Goal: Information Seeking & Learning: Compare options

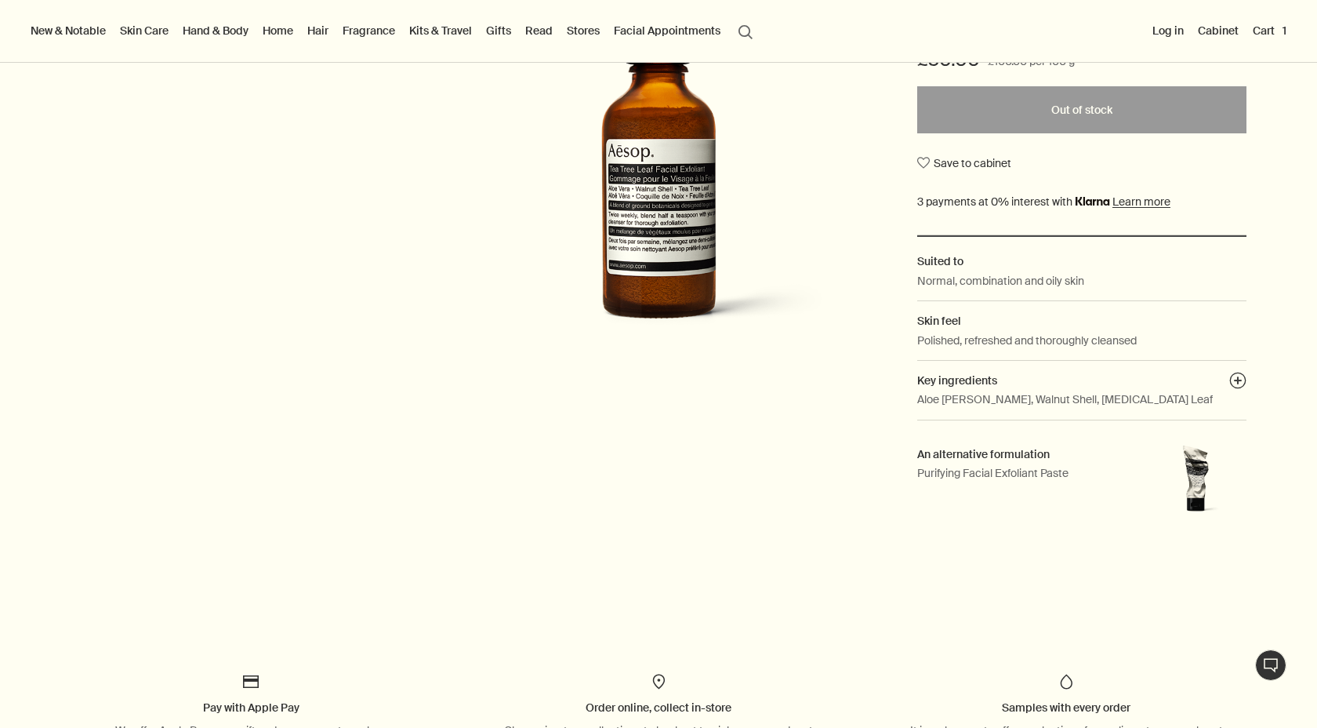
scroll to position [357, 0]
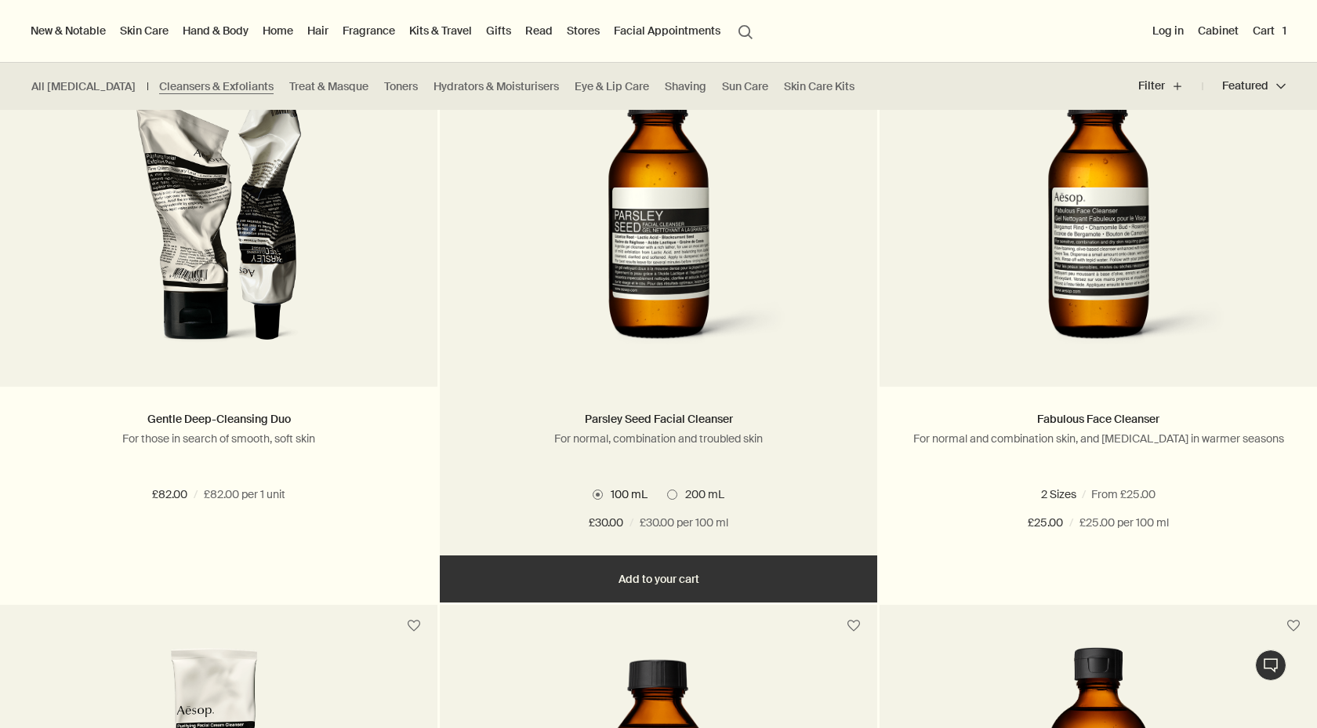
click at [677, 492] on span "200 mL" at bounding box center [700, 494] width 47 height 14
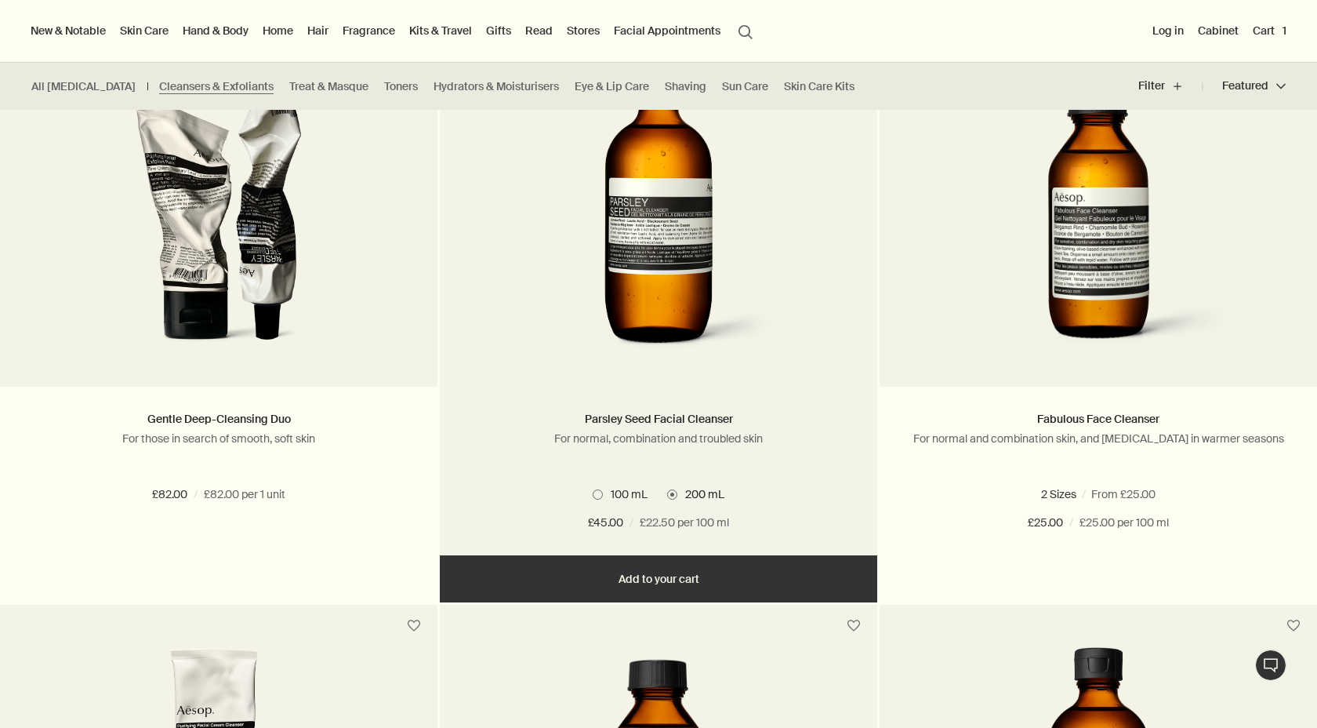
click at [610, 491] on span "100 mL" at bounding box center [625, 494] width 45 height 14
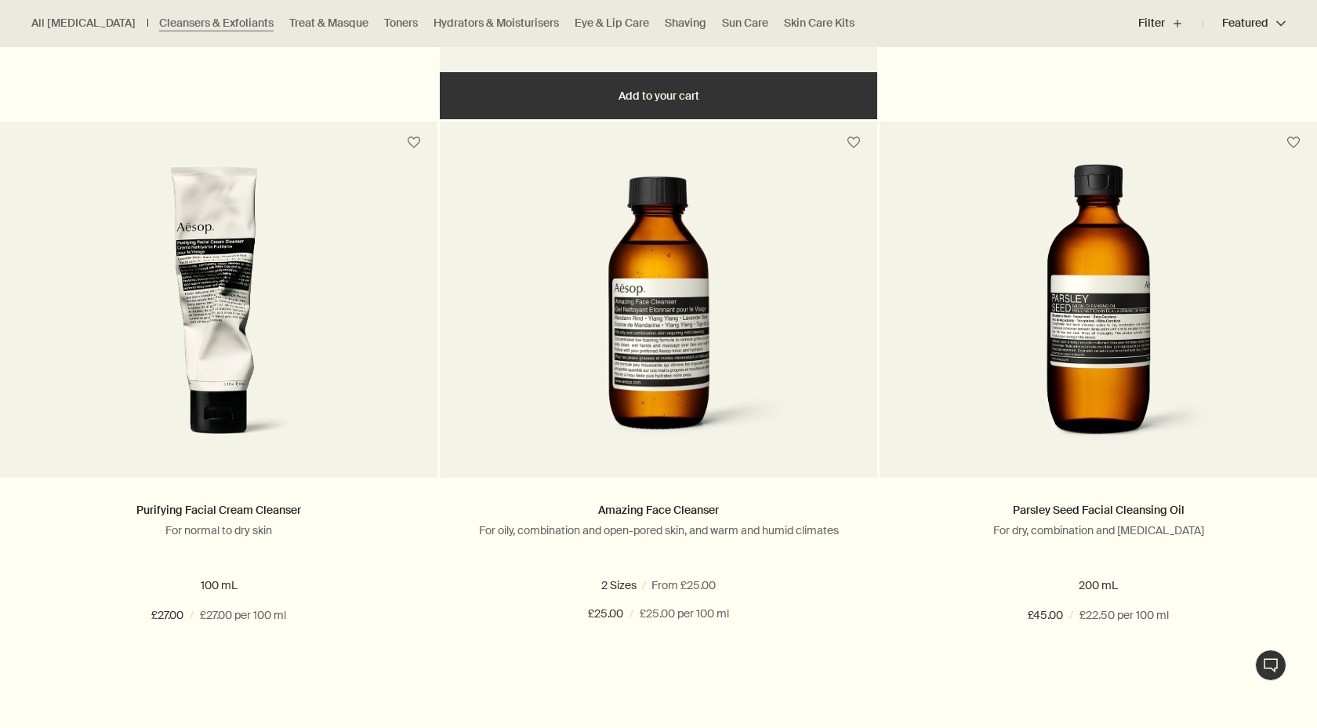
scroll to position [954, 0]
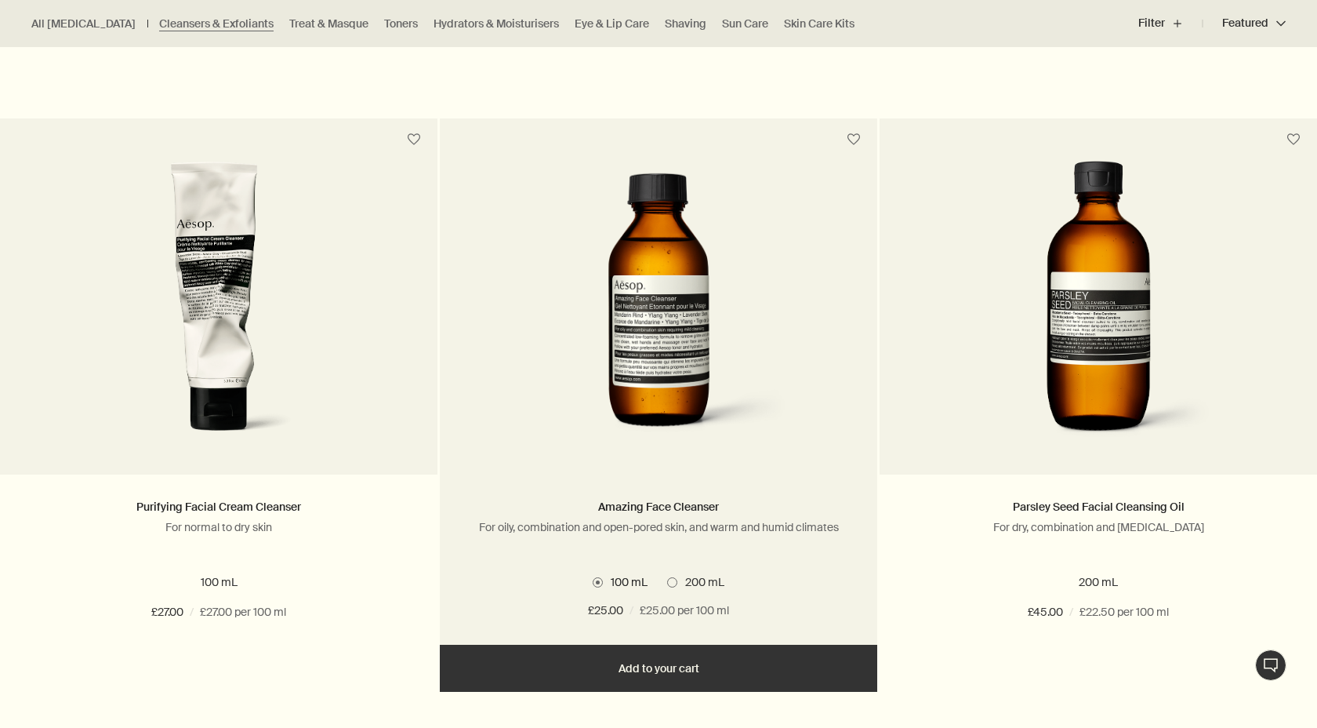
click at [671, 582] on span at bounding box center [672, 582] width 10 height 10
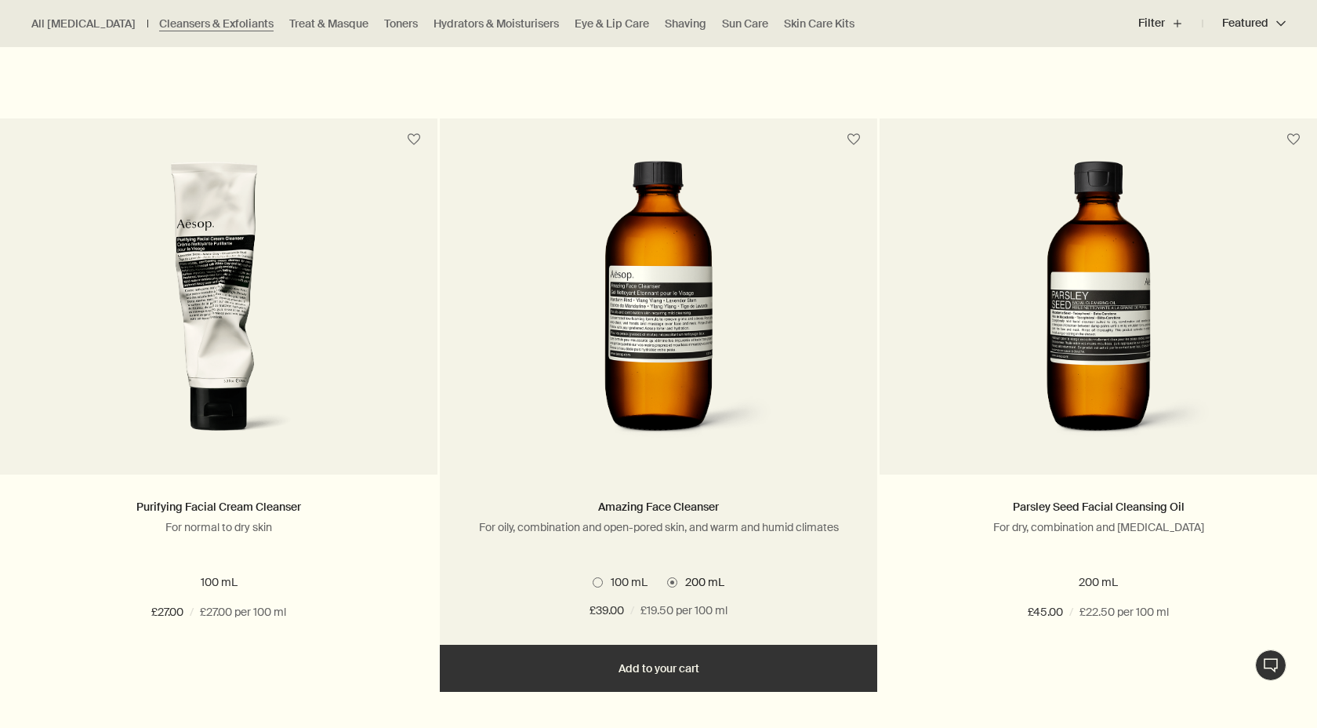
click at [599, 583] on span at bounding box center [598, 582] width 10 height 10
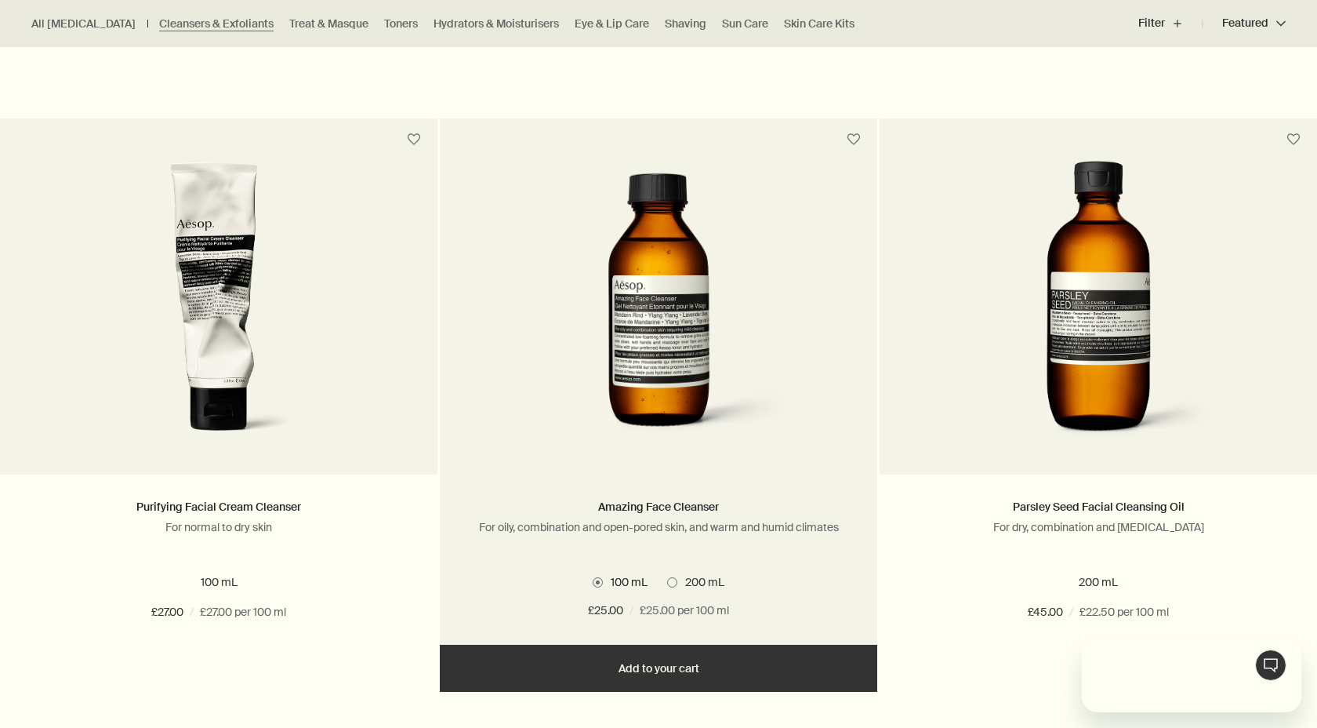
scroll to position [0, 0]
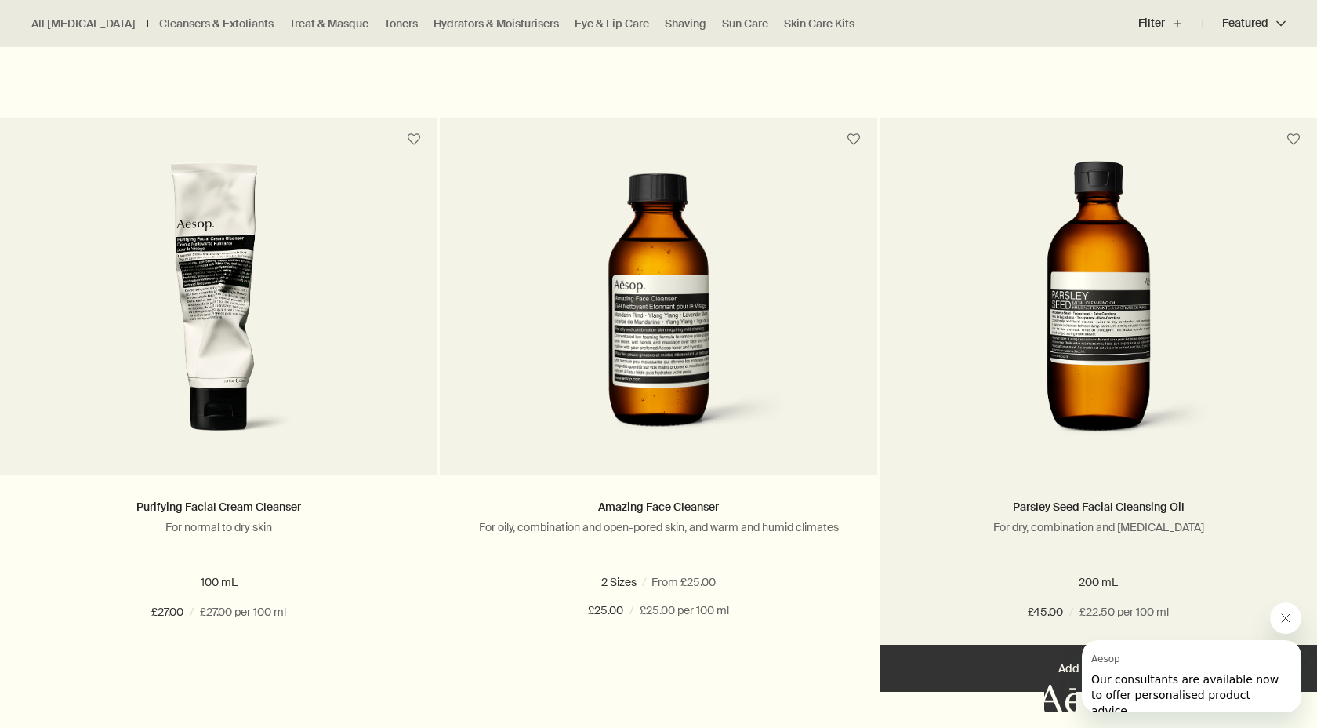
click at [957, 464] on link at bounding box center [1098, 318] width 437 height 314
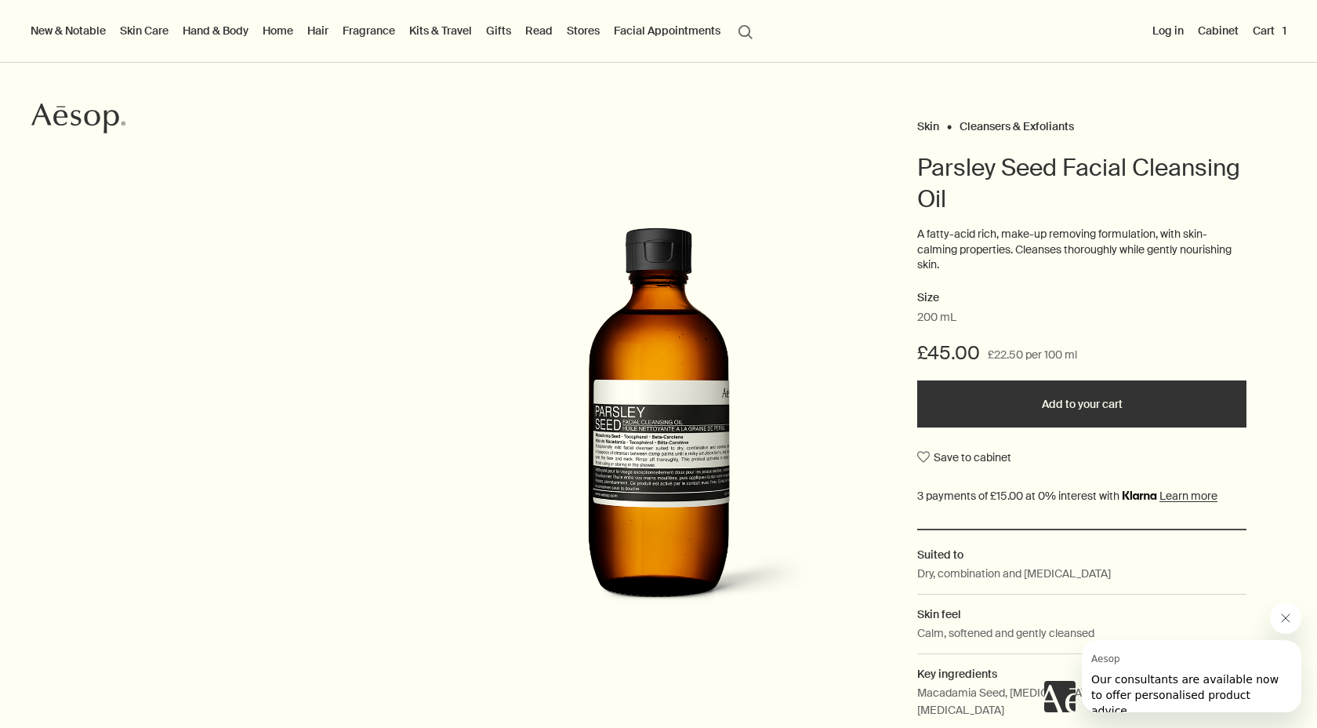
scroll to position [66, 0]
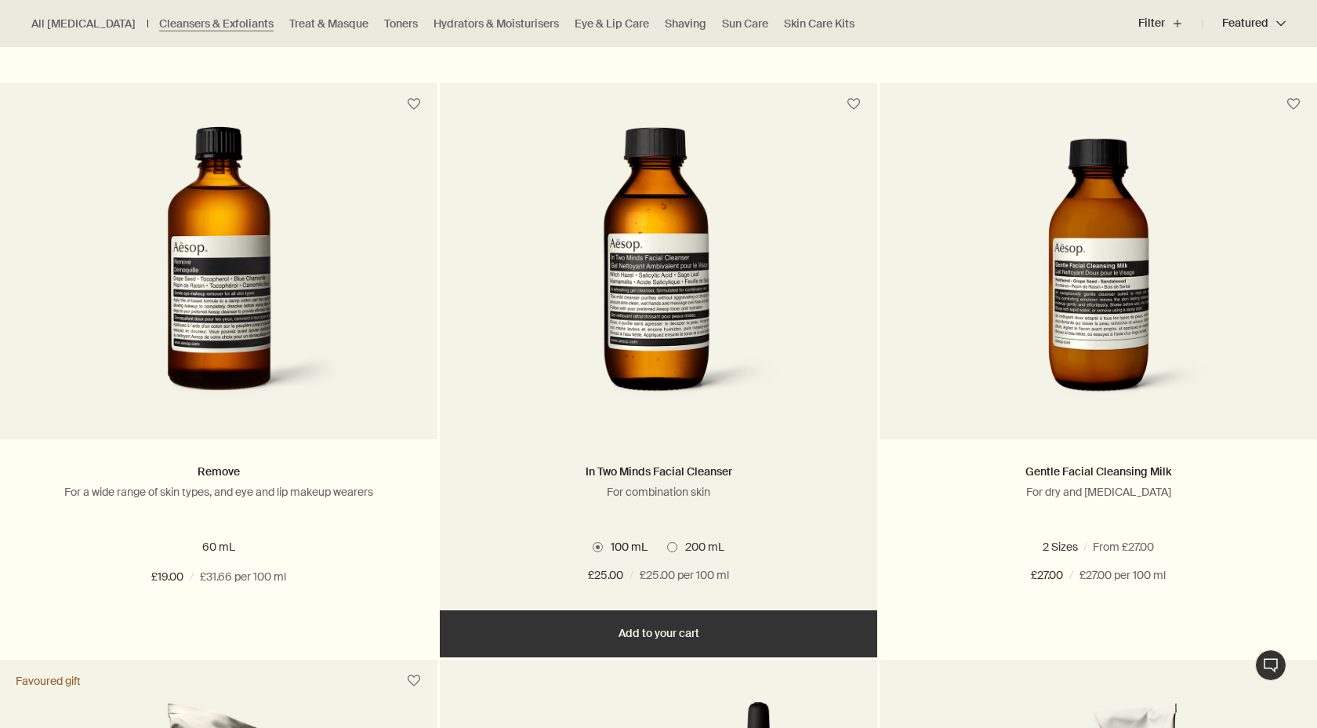
scroll to position [1566, 0]
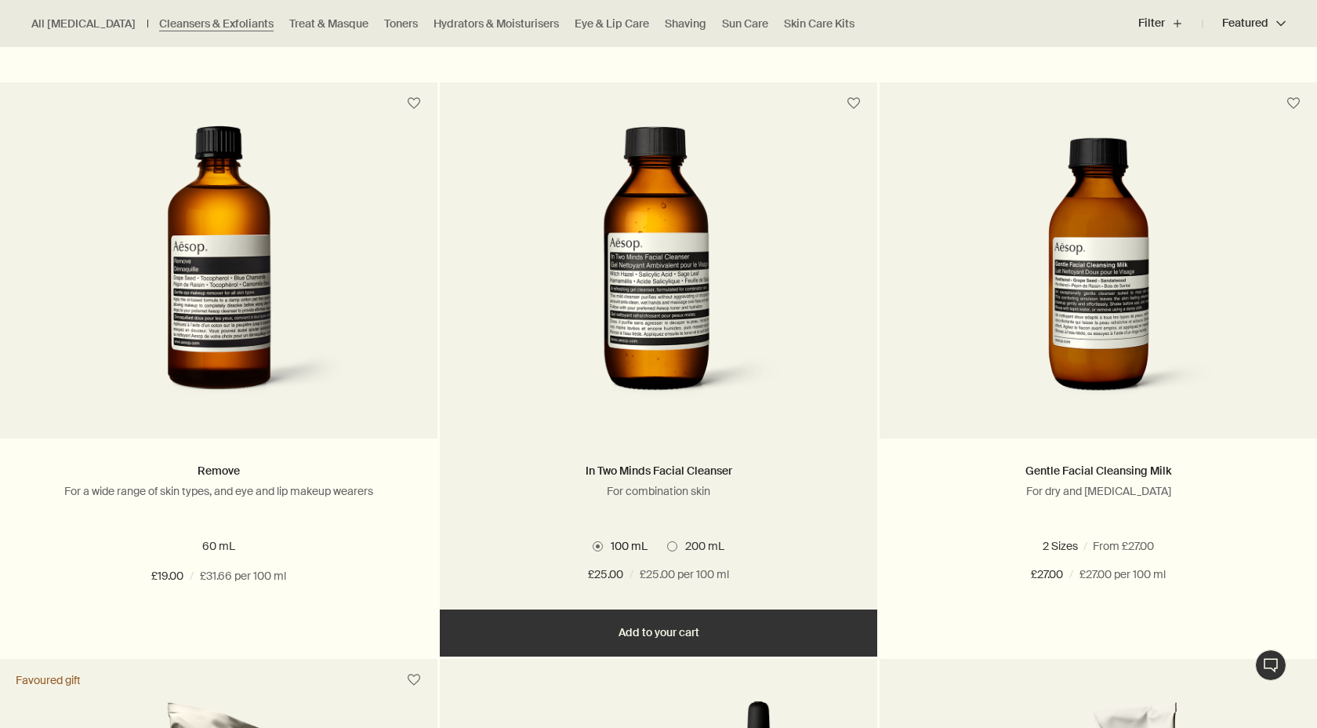
click at [676, 546] on span at bounding box center [672, 546] width 10 height 10
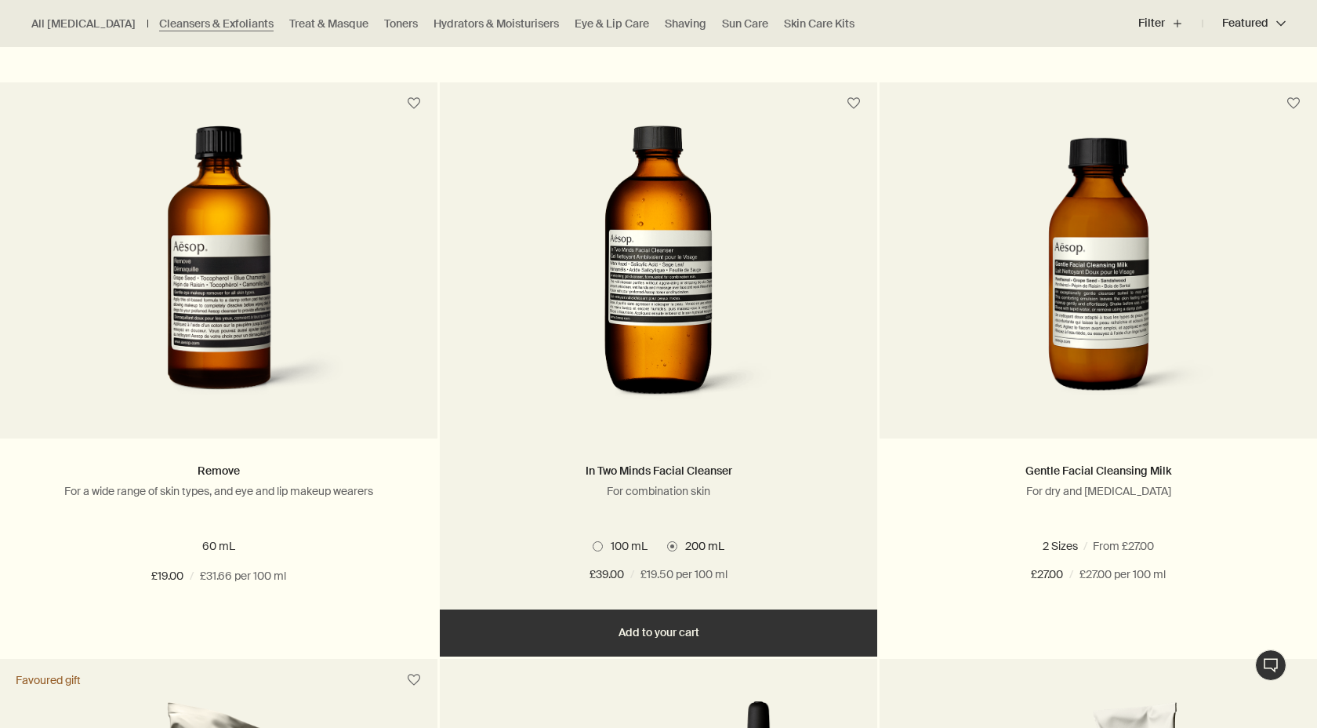
click at [619, 545] on span "100 mL" at bounding box center [625, 546] width 45 height 14
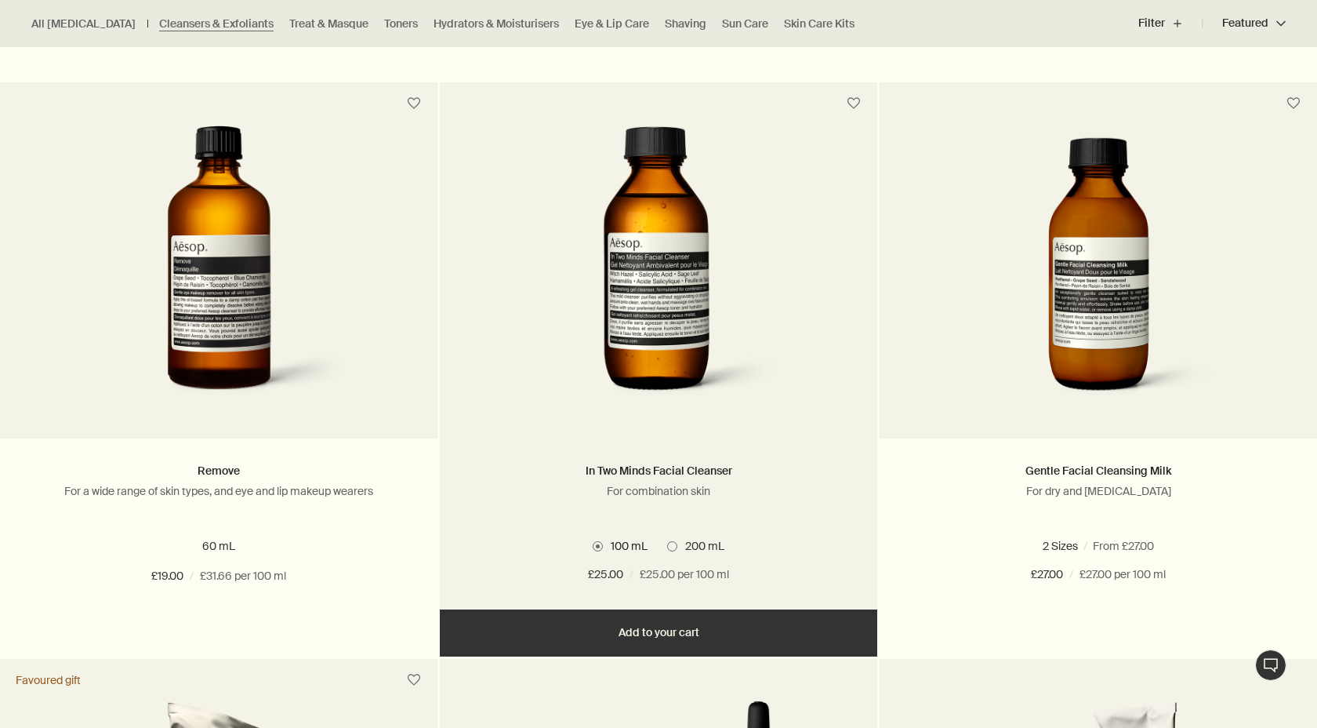
click at [687, 543] on span "200 mL" at bounding box center [700, 546] width 47 height 14
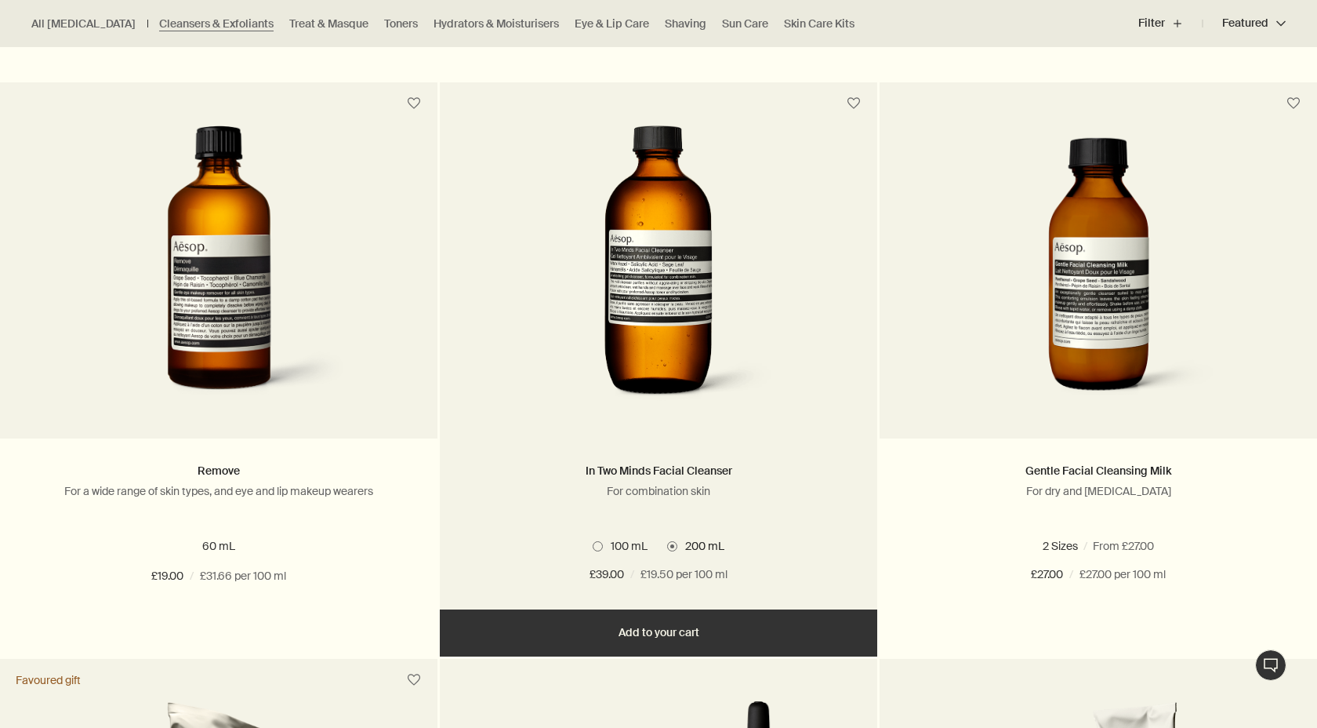
click at [632, 545] on span "100 mL" at bounding box center [625, 546] width 45 height 14
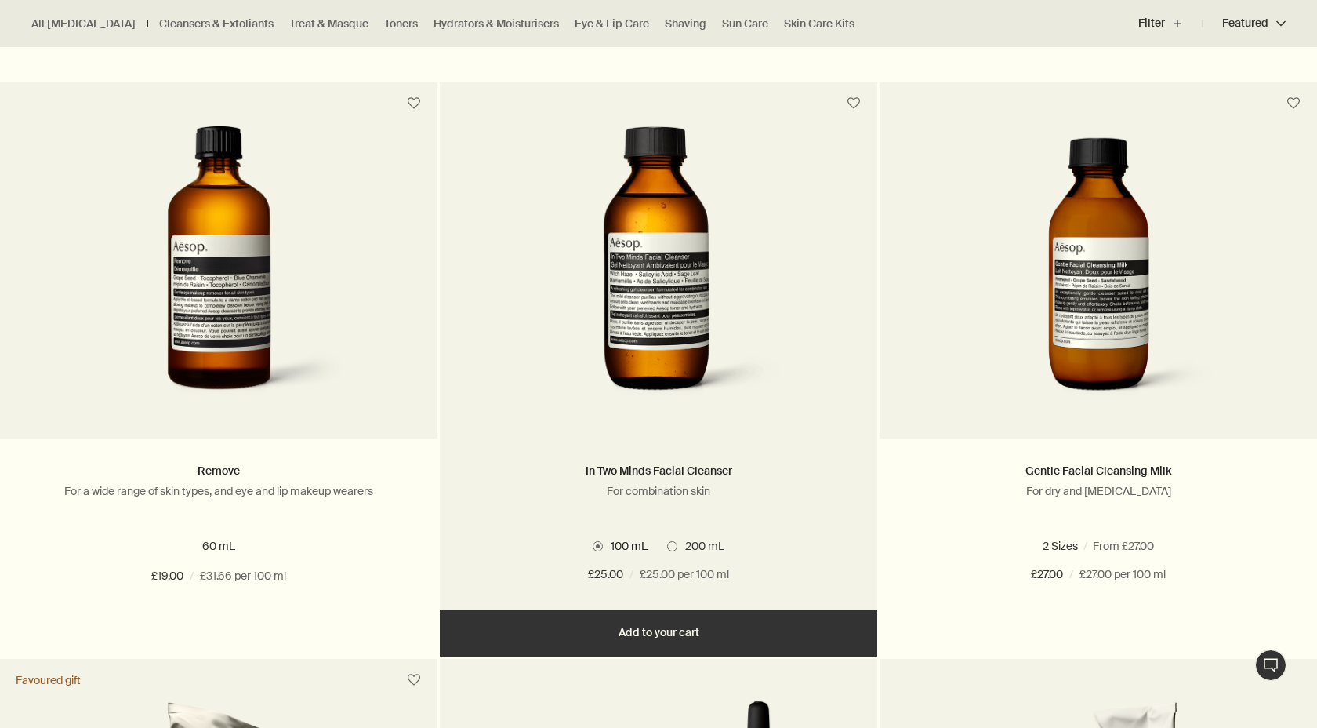
click at [699, 545] on span "200 mL" at bounding box center [700, 546] width 47 height 14
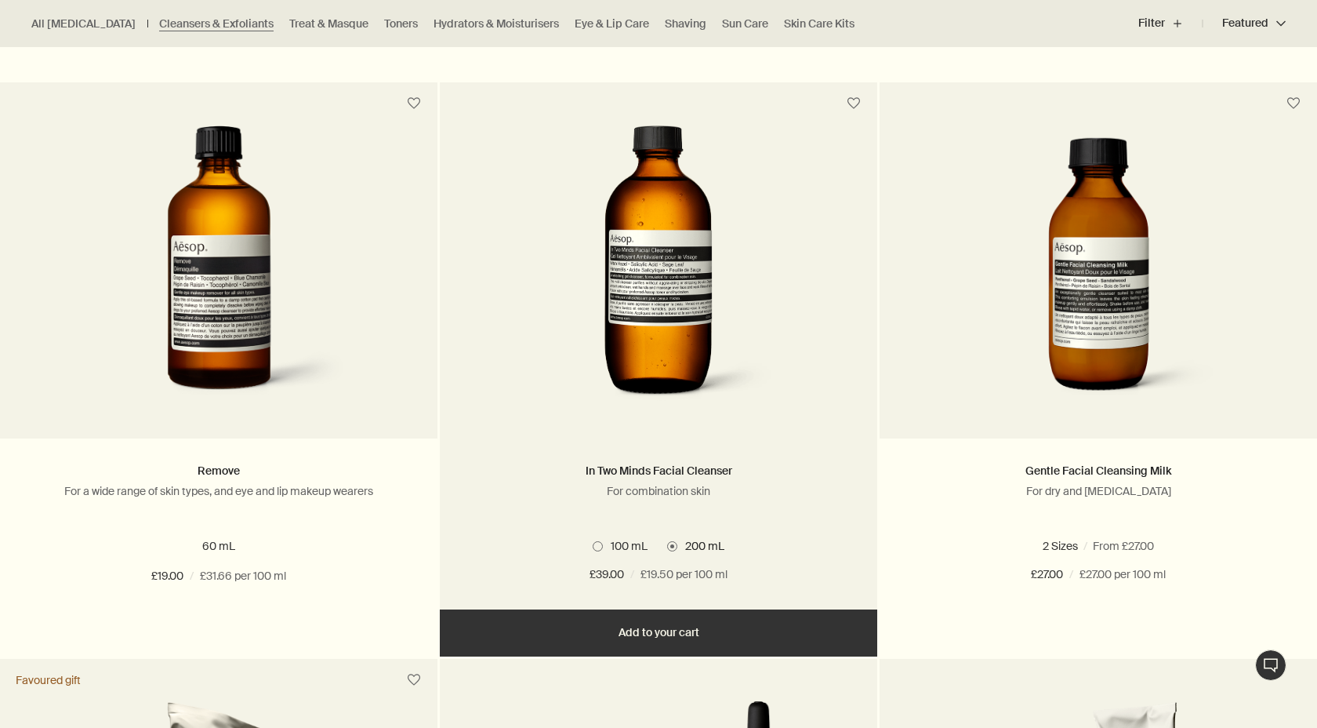
click at [619, 539] on span "100 mL" at bounding box center [625, 546] width 45 height 14
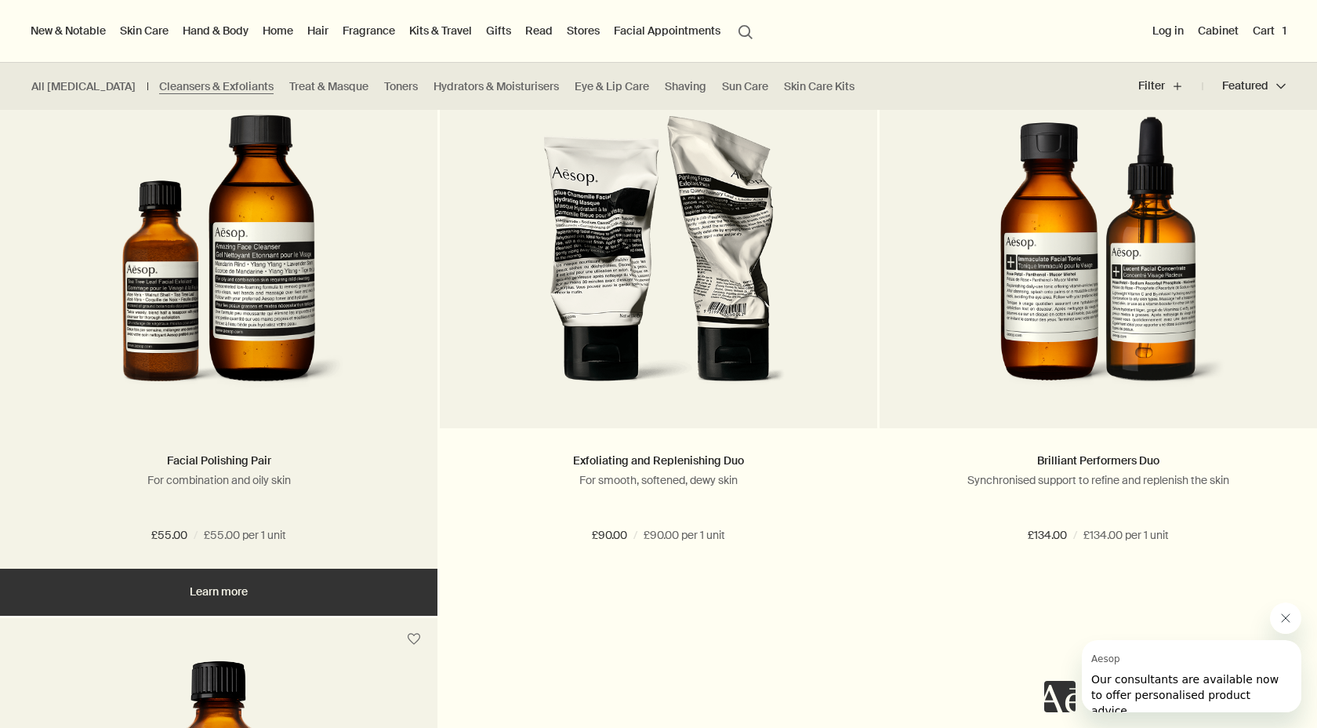
scroll to position [2722, 0]
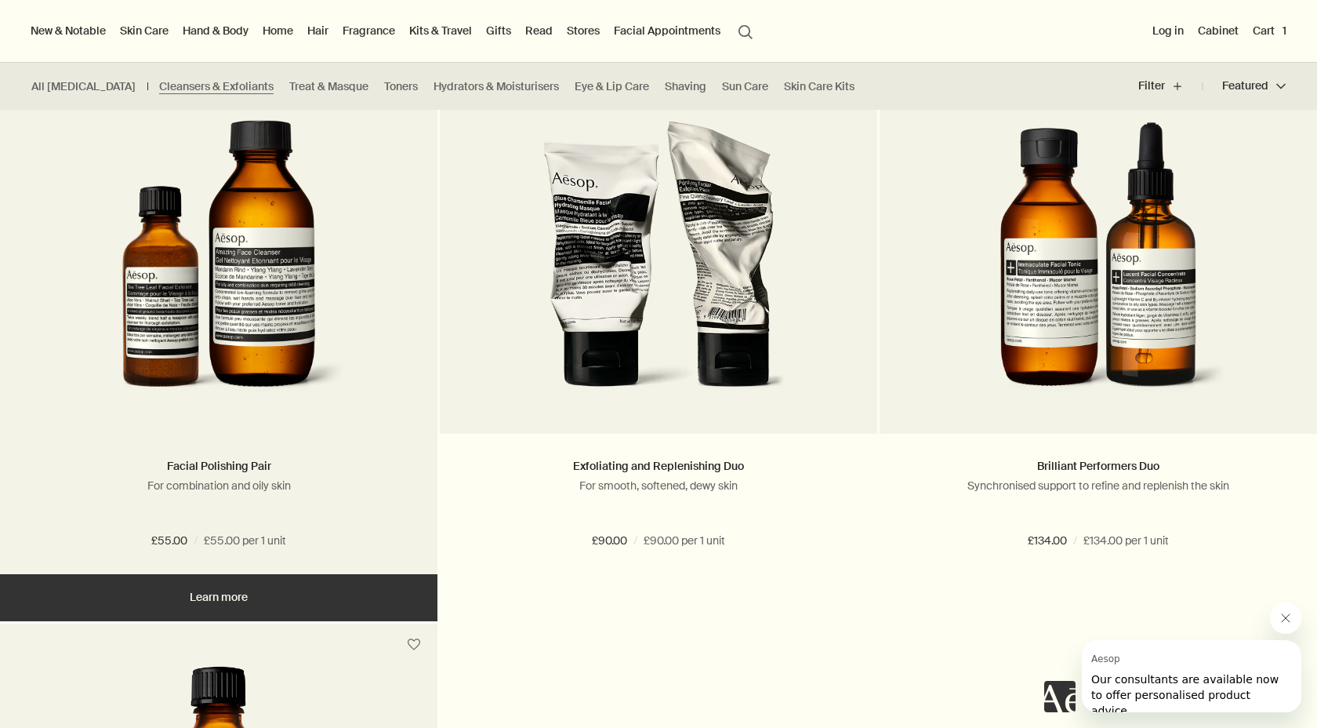
click at [339, 337] on img at bounding box center [219, 265] width 256 height 290
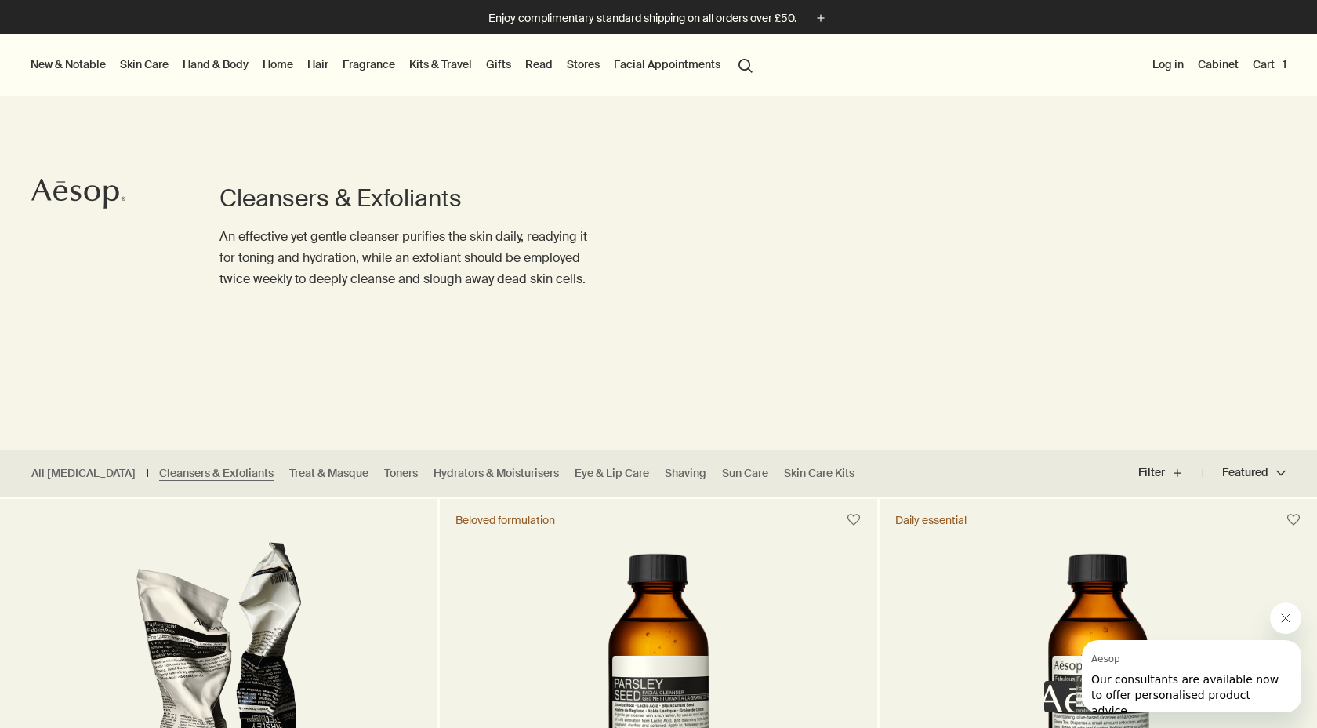
click at [350, 66] on link "Fragrance" at bounding box center [368, 64] width 59 height 20
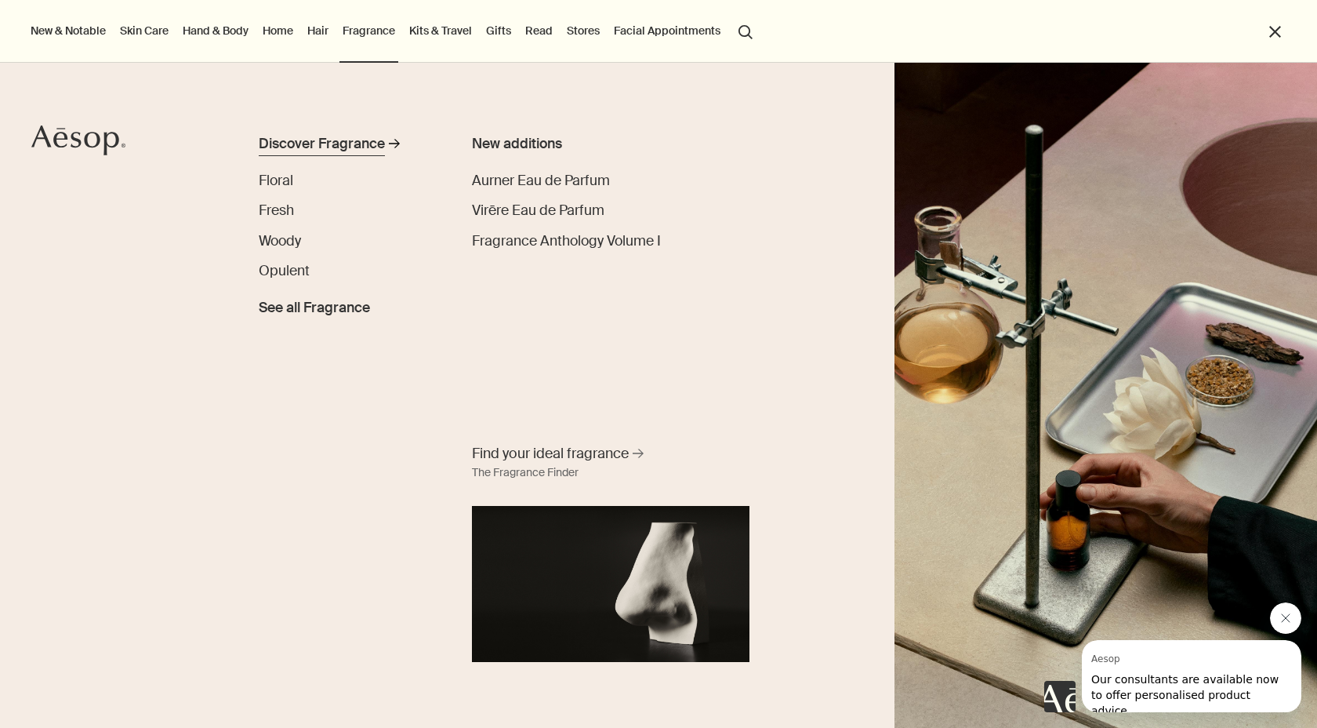
click at [336, 143] on div "Discover Fragrance" at bounding box center [322, 143] width 126 height 21
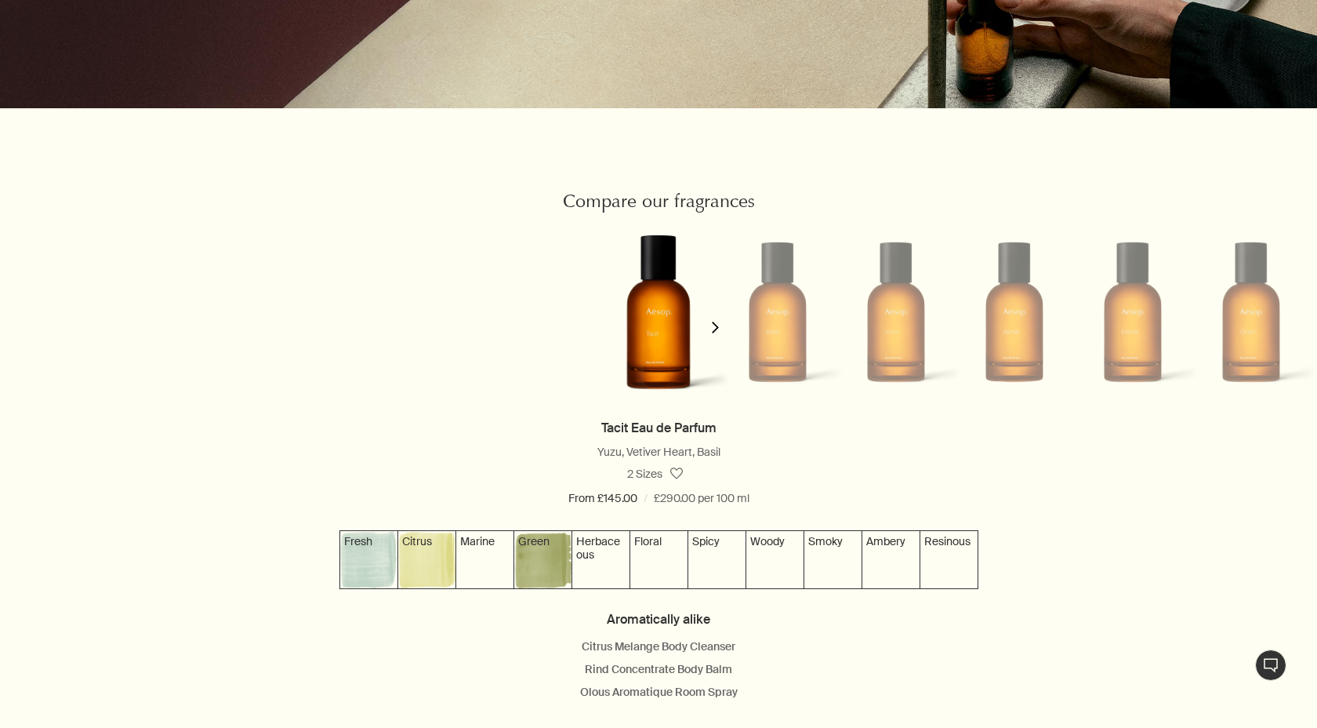
scroll to position [1373, 0]
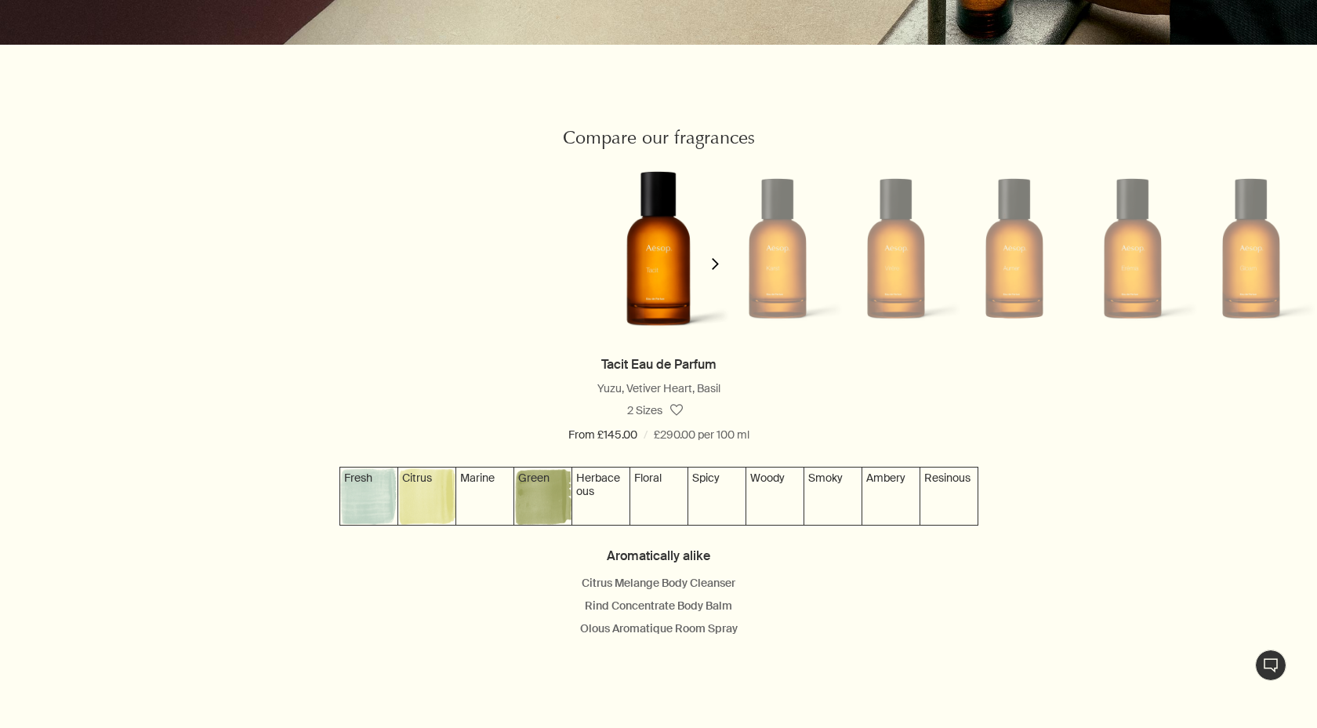
click at [717, 264] on polygon "button" at bounding box center [715, 264] width 7 height 12
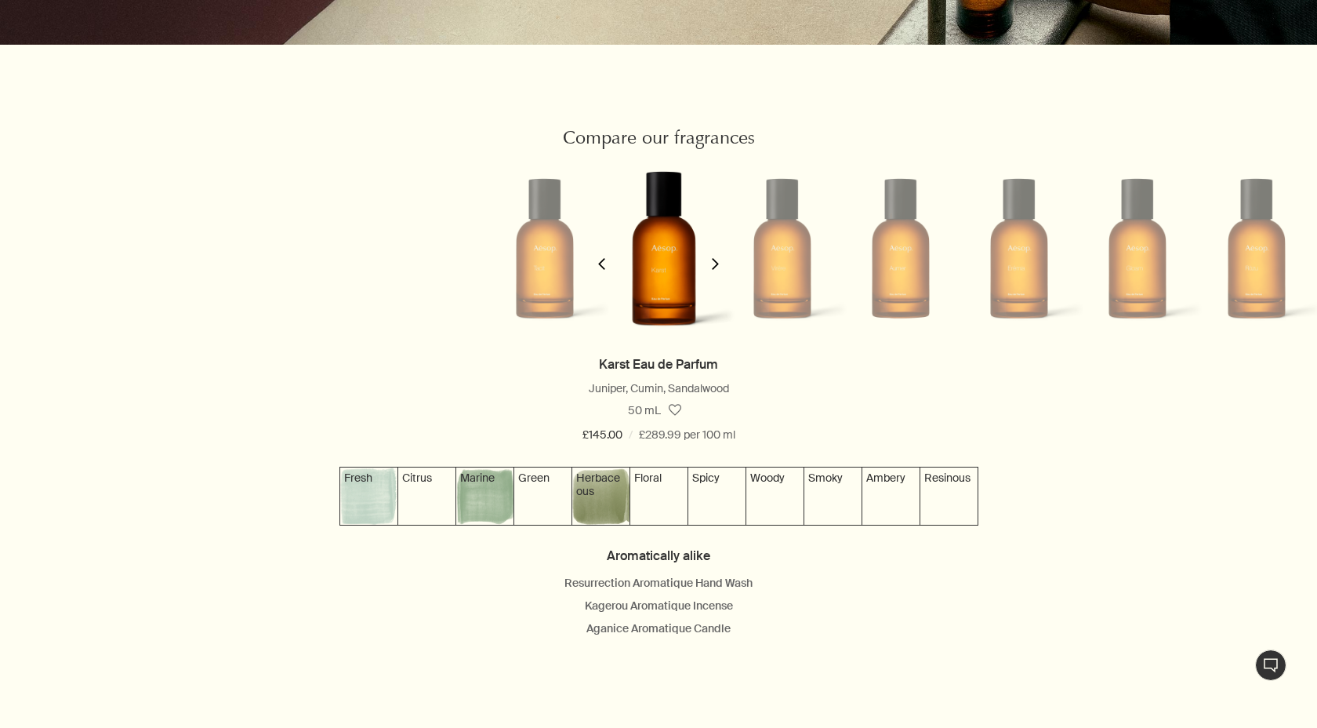
scroll to position [0, 125]
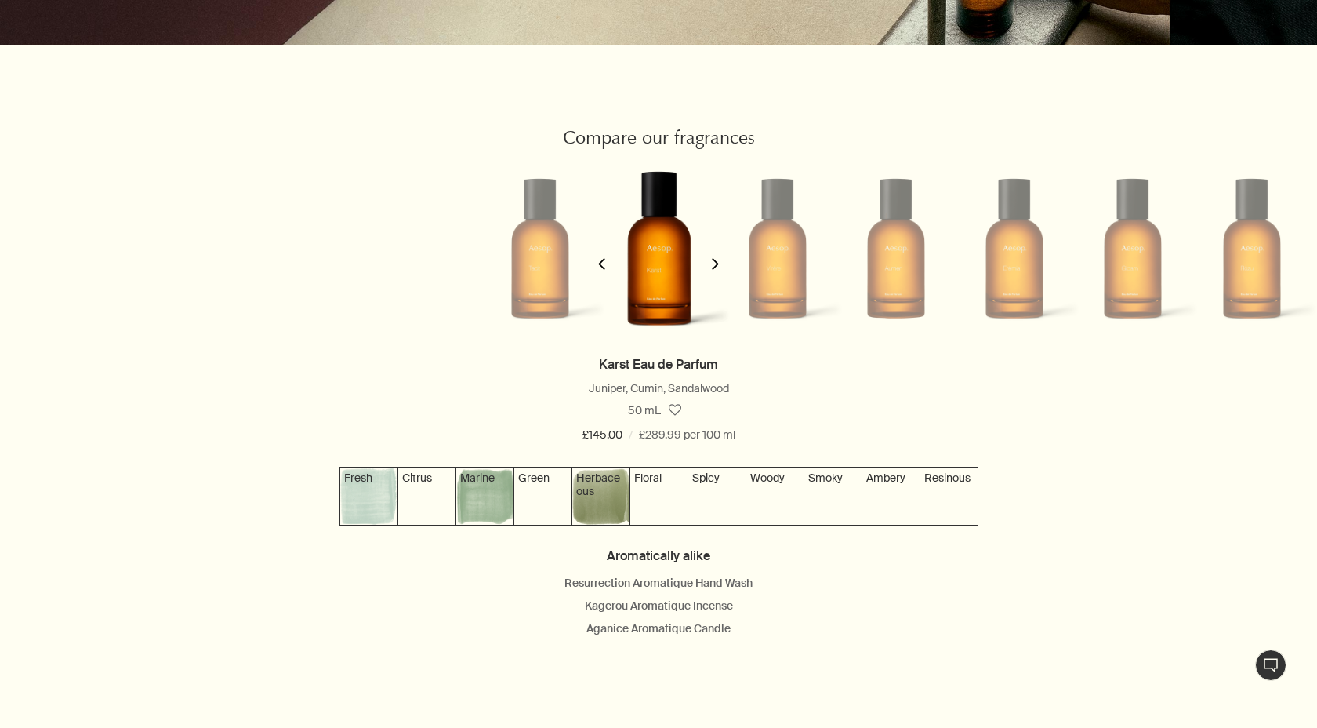
click at [604, 264] on icon "chevron" at bounding box center [602, 264] width 12 height 12
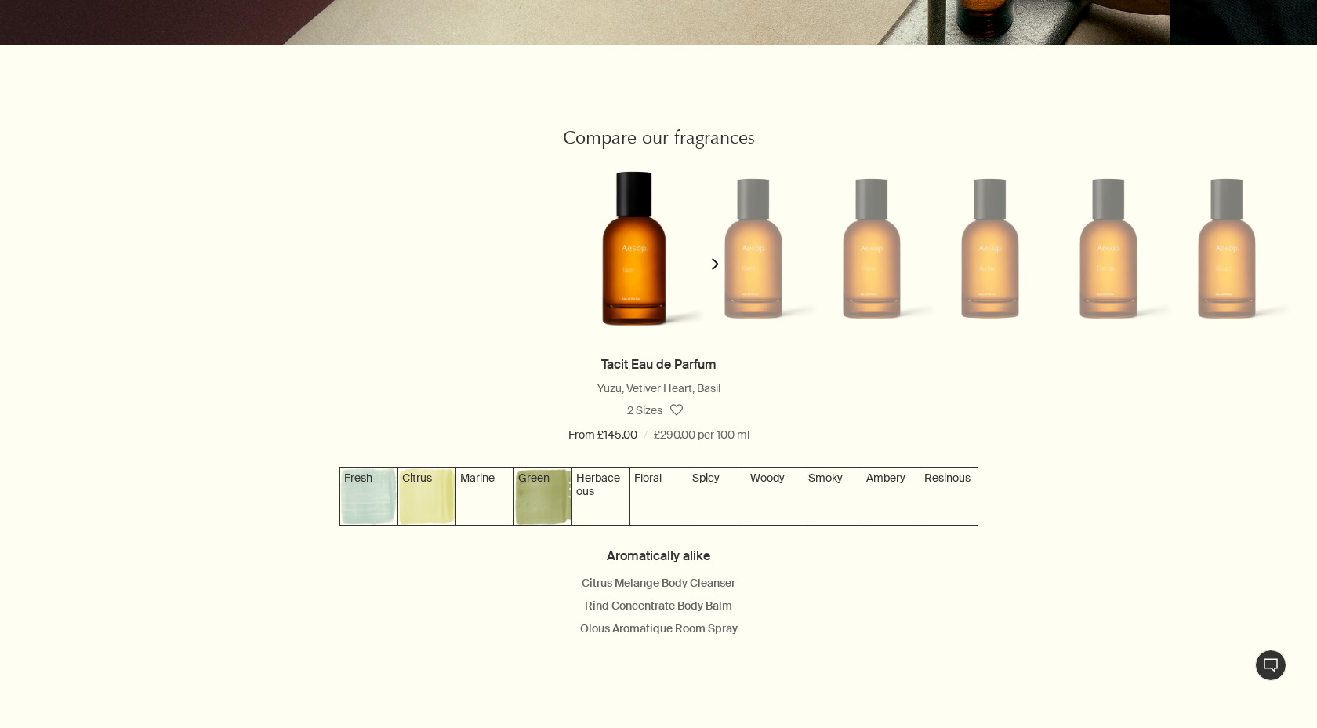
scroll to position [0, 6]
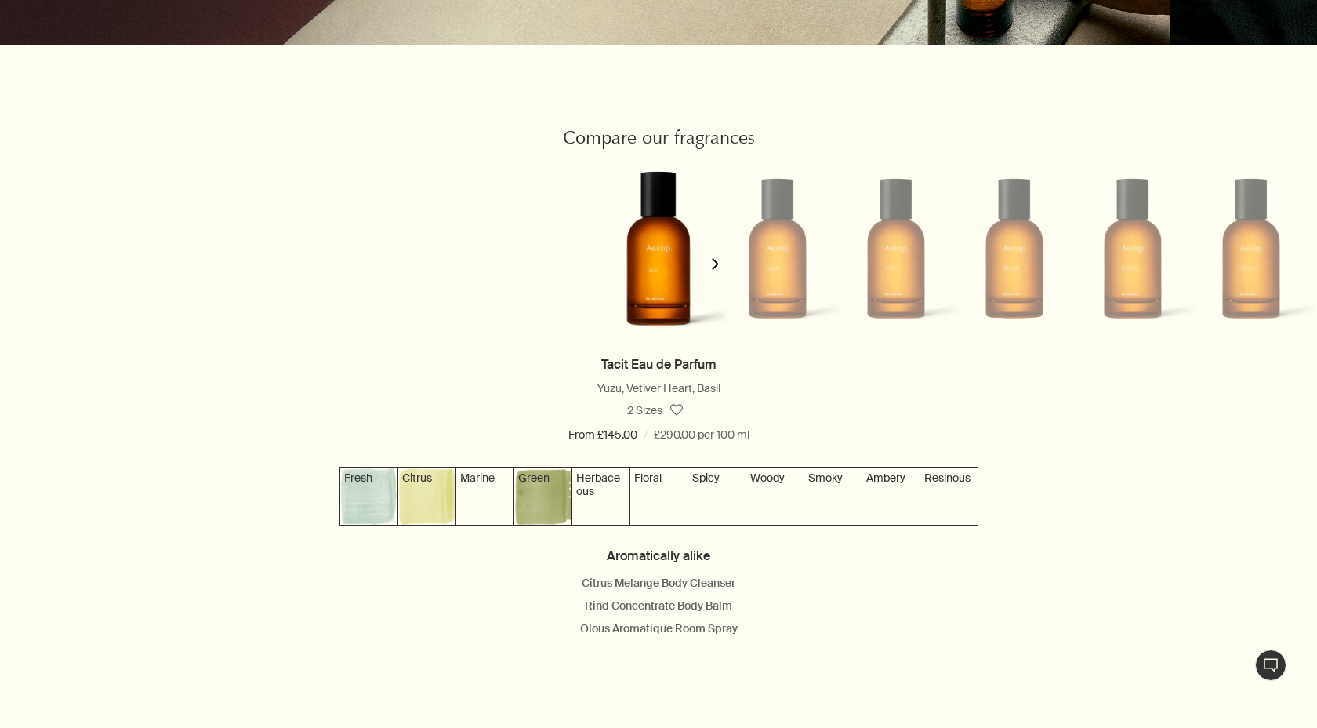
click at [711, 260] on icon "chevron" at bounding box center [716, 264] width 12 height 12
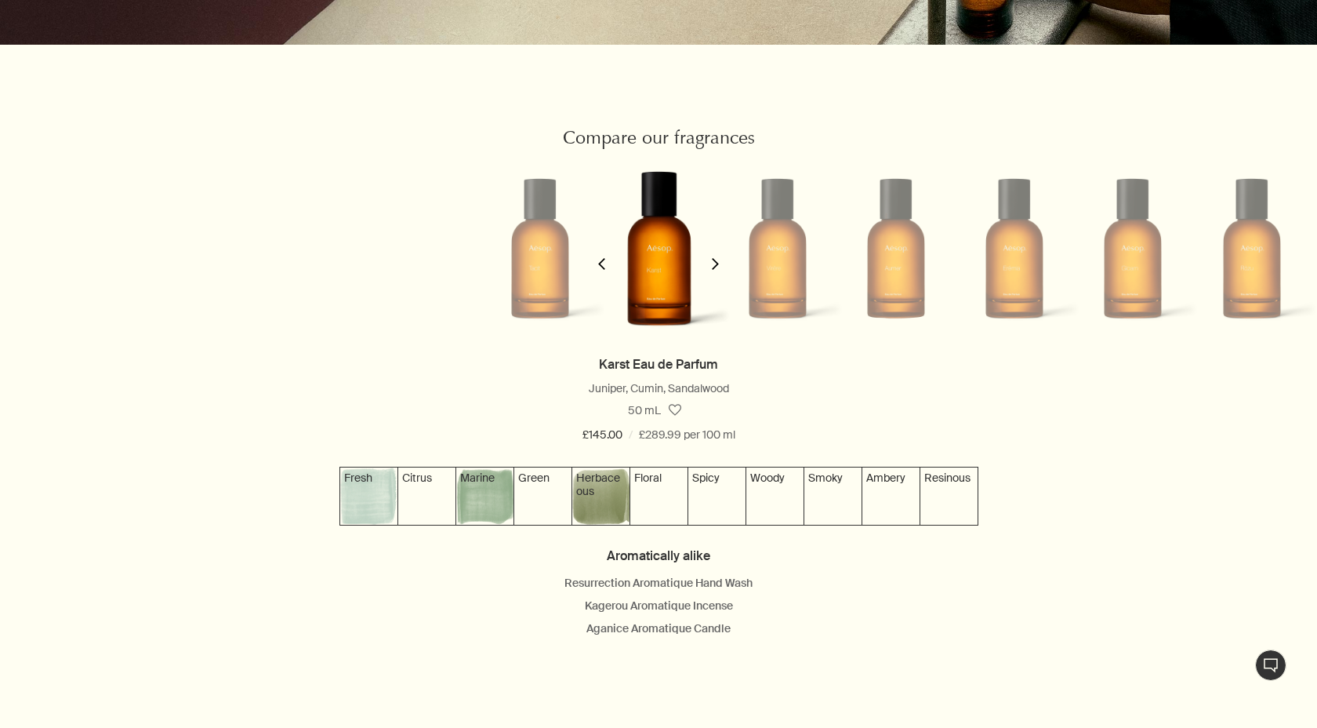
click at [711, 260] on icon "chevron" at bounding box center [716, 264] width 12 height 12
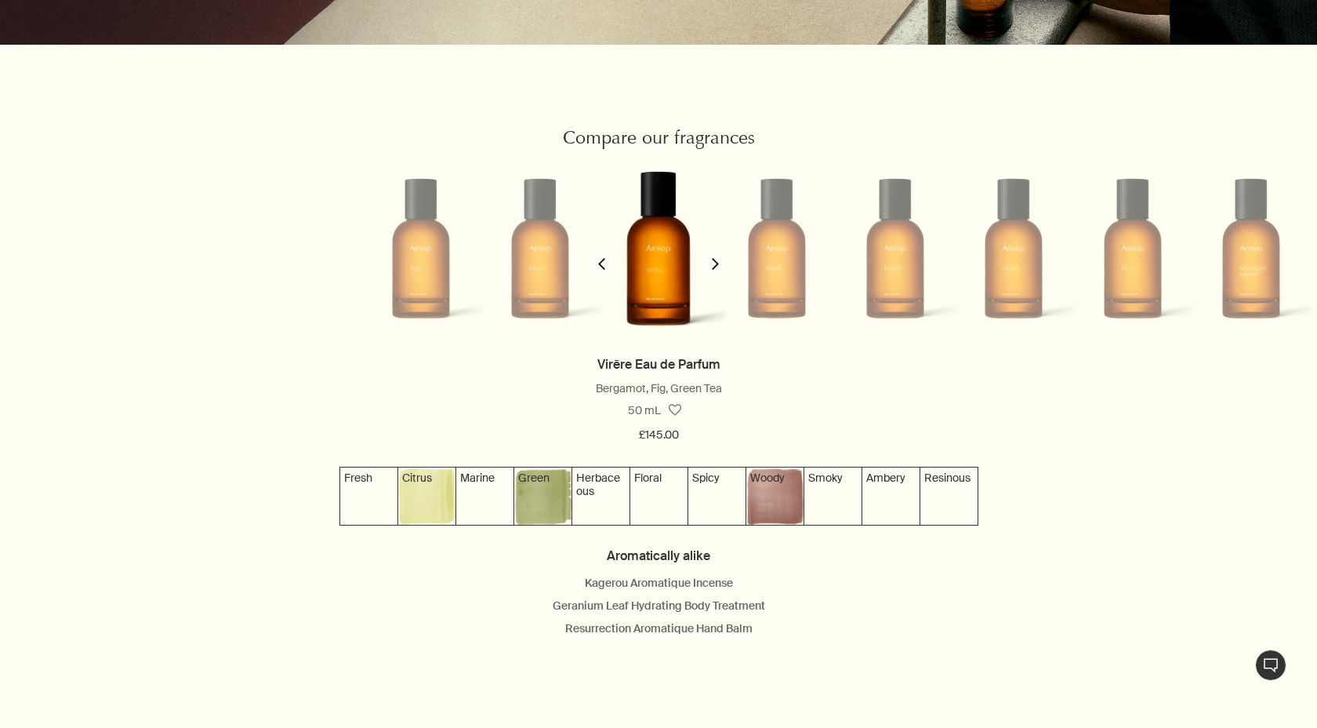
click at [711, 260] on icon "chevron" at bounding box center [716, 264] width 12 height 12
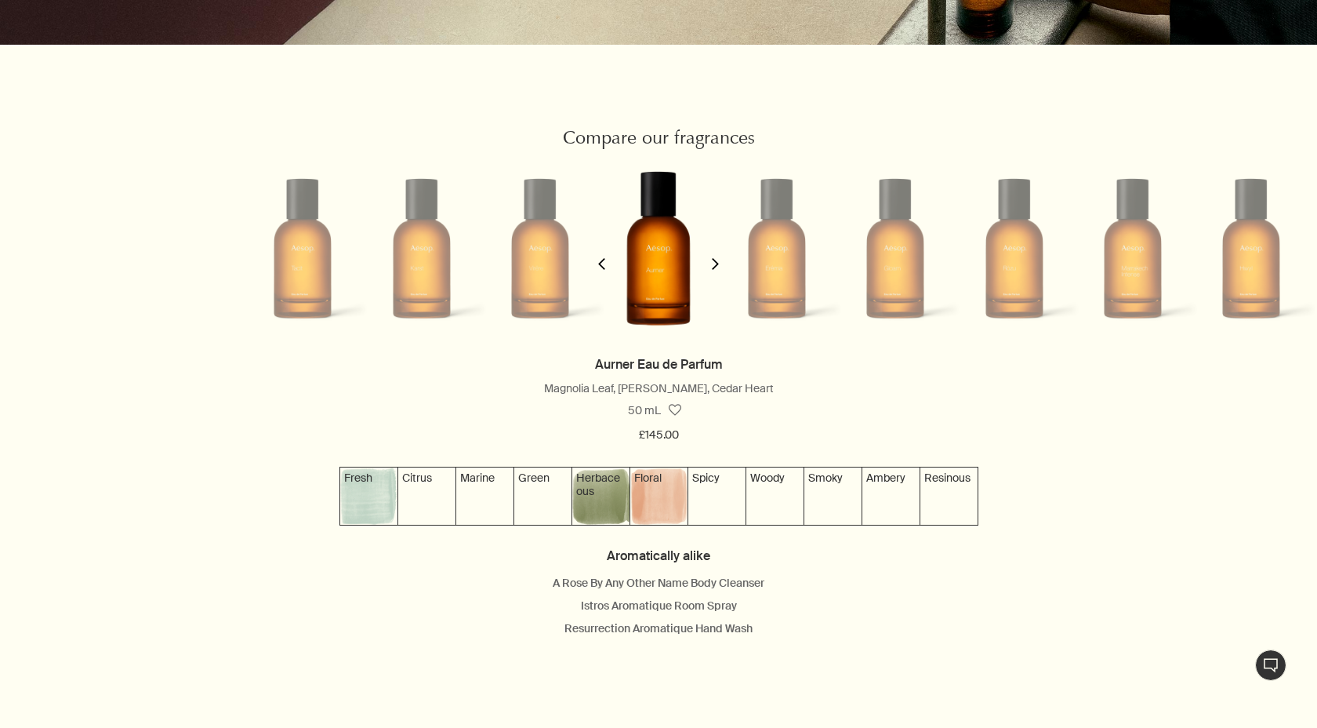
click at [711, 260] on icon "chevron" at bounding box center [716, 264] width 12 height 12
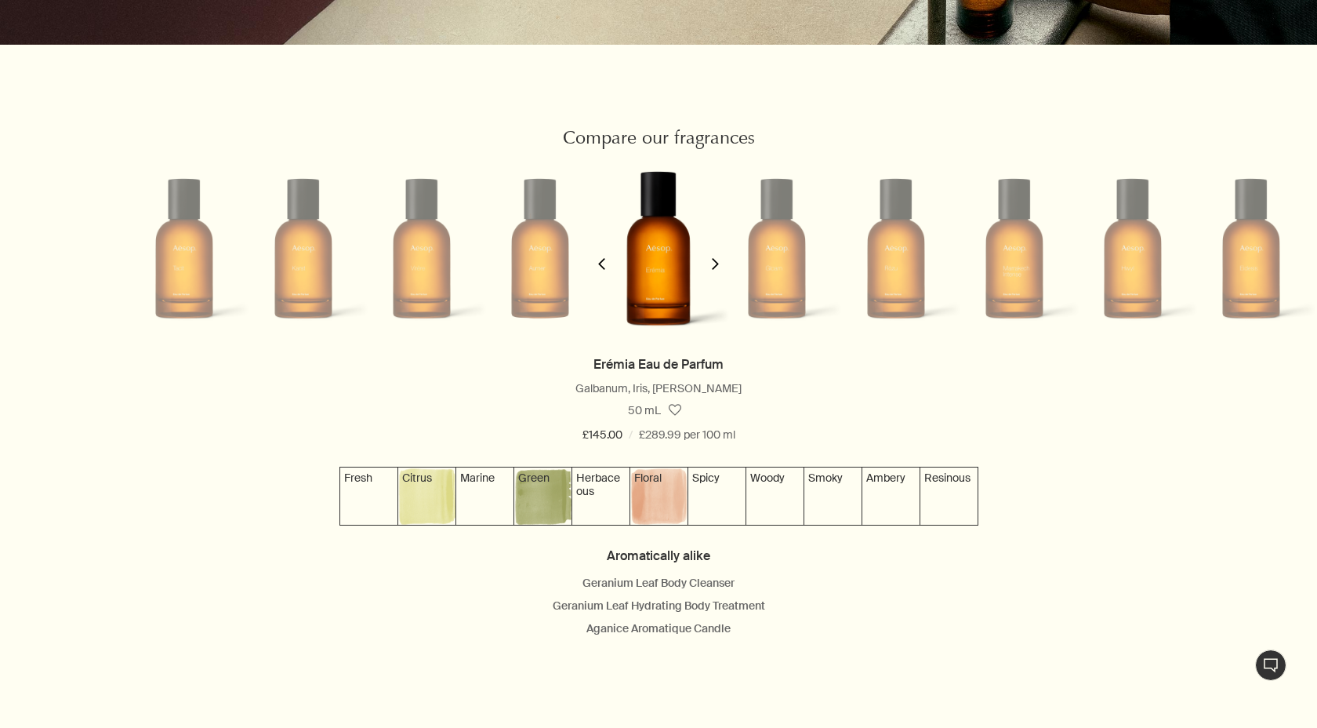
click at [711, 260] on icon "chevron" at bounding box center [716, 264] width 12 height 12
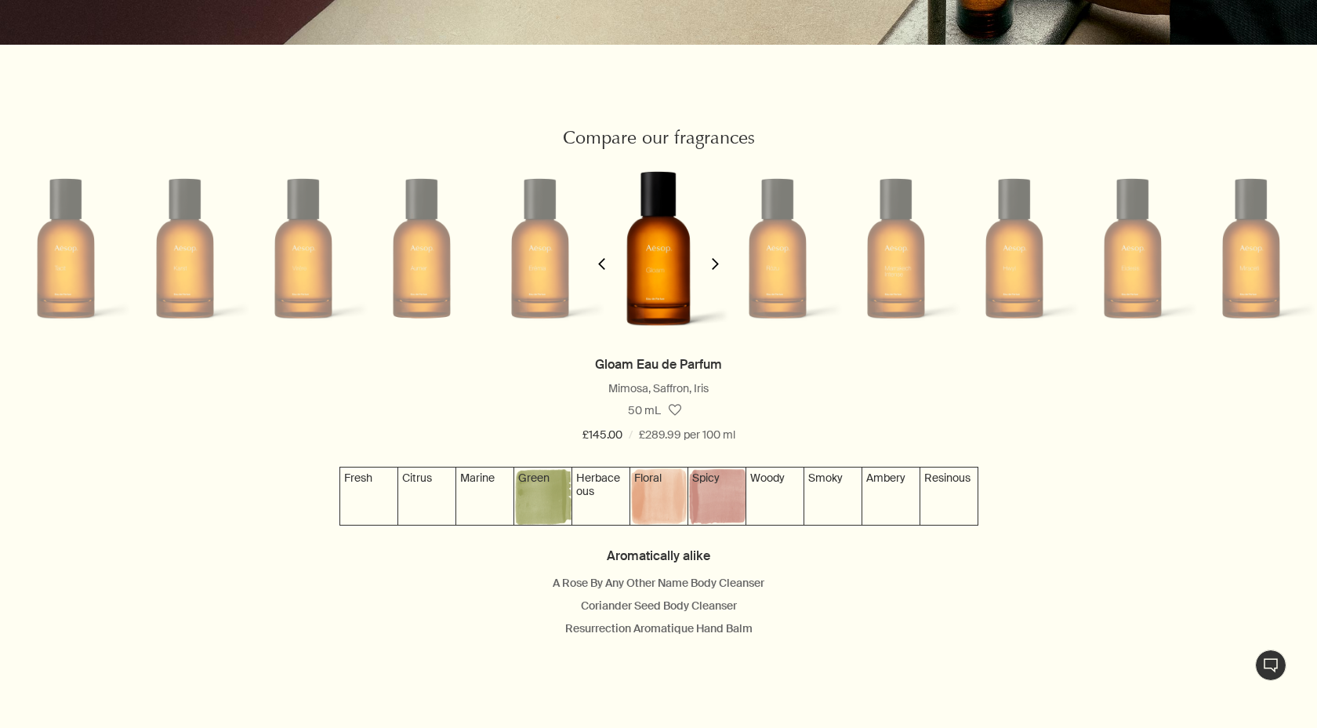
click at [711, 260] on icon "chevron" at bounding box center [716, 264] width 12 height 12
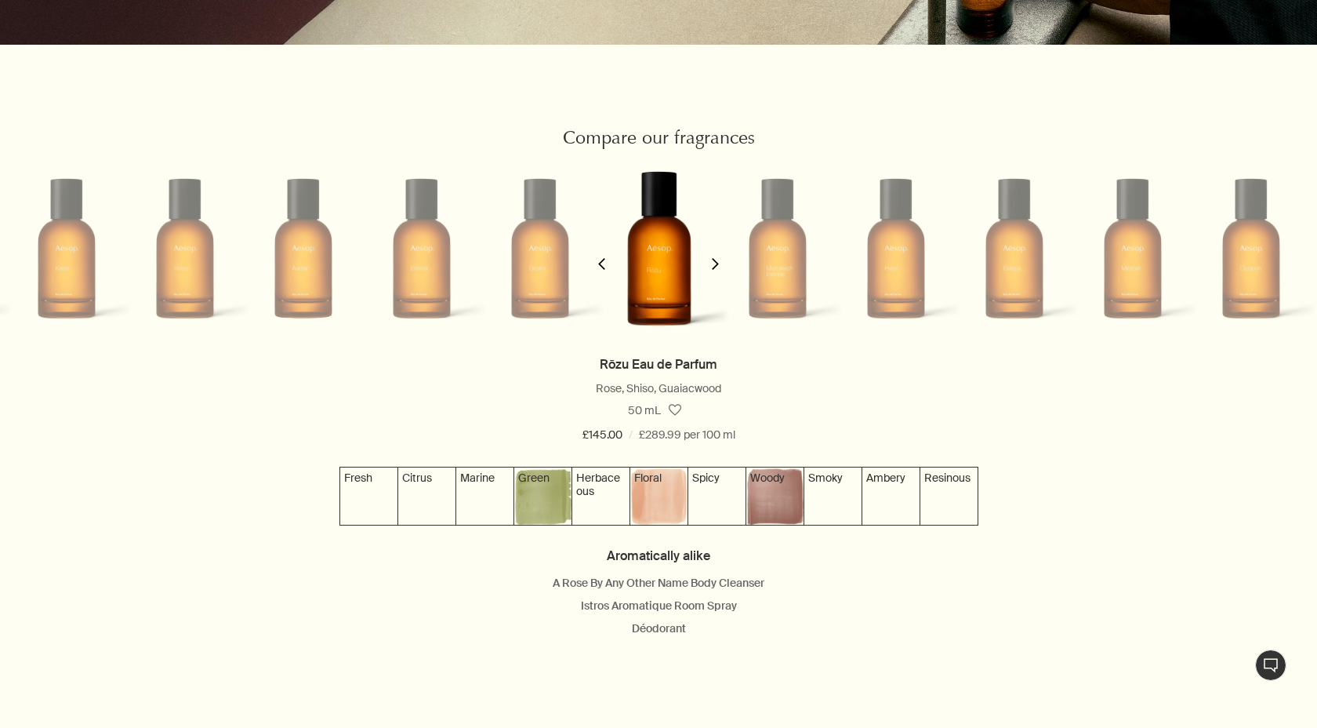
click at [711, 260] on icon "chevron" at bounding box center [716, 264] width 12 height 12
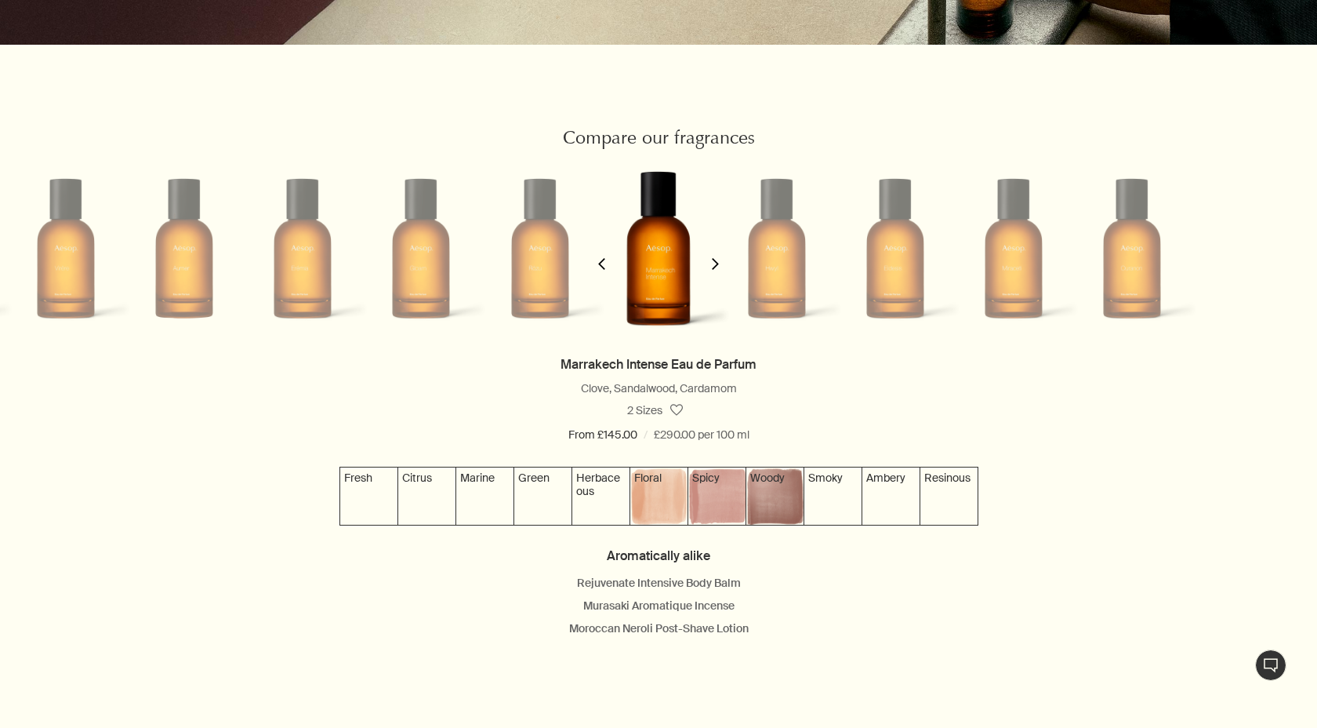
click at [711, 260] on icon "chevron" at bounding box center [716, 264] width 12 height 12
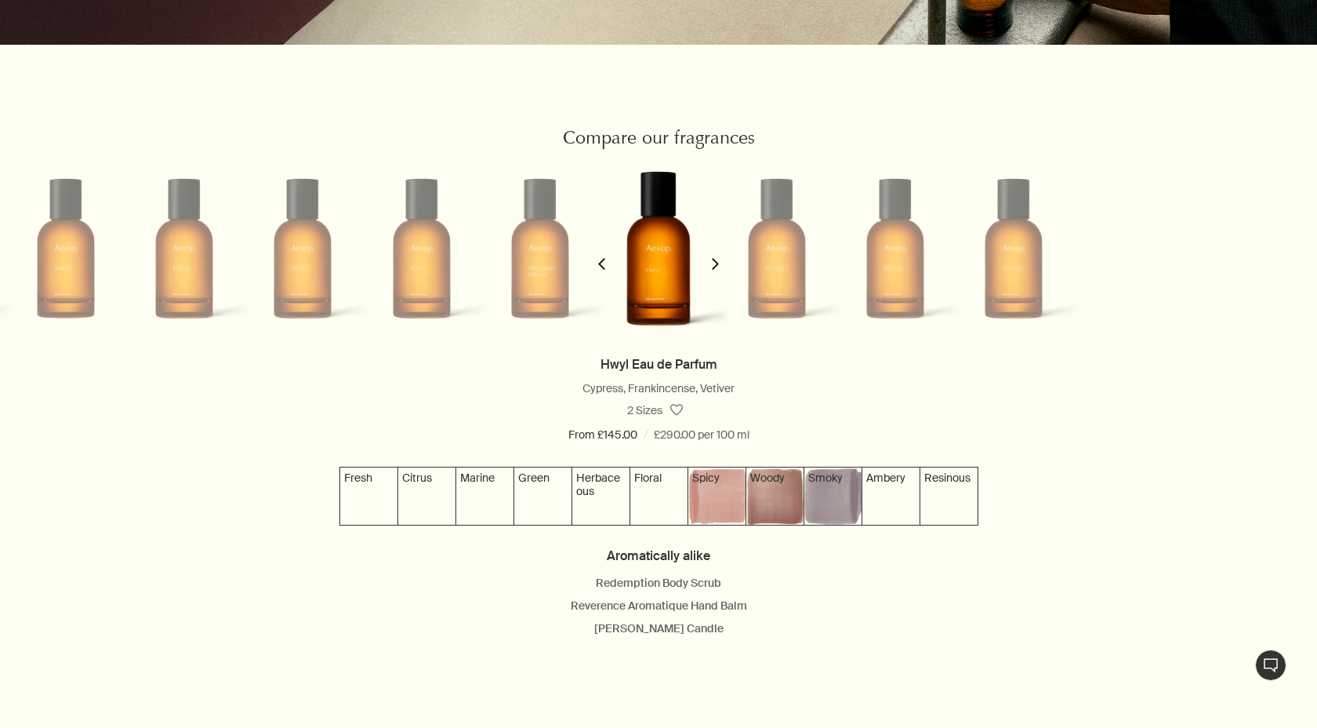
click at [711, 260] on icon "chevron" at bounding box center [716, 264] width 12 height 12
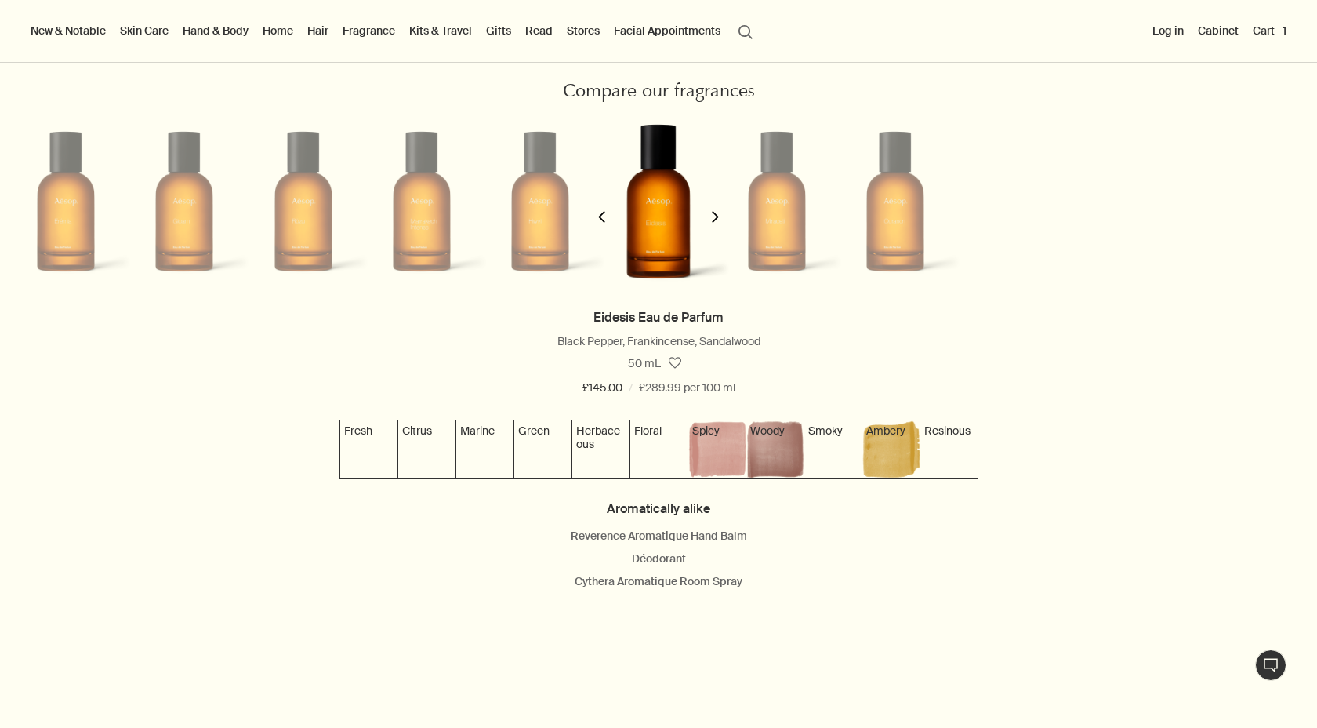
scroll to position [1417, 0]
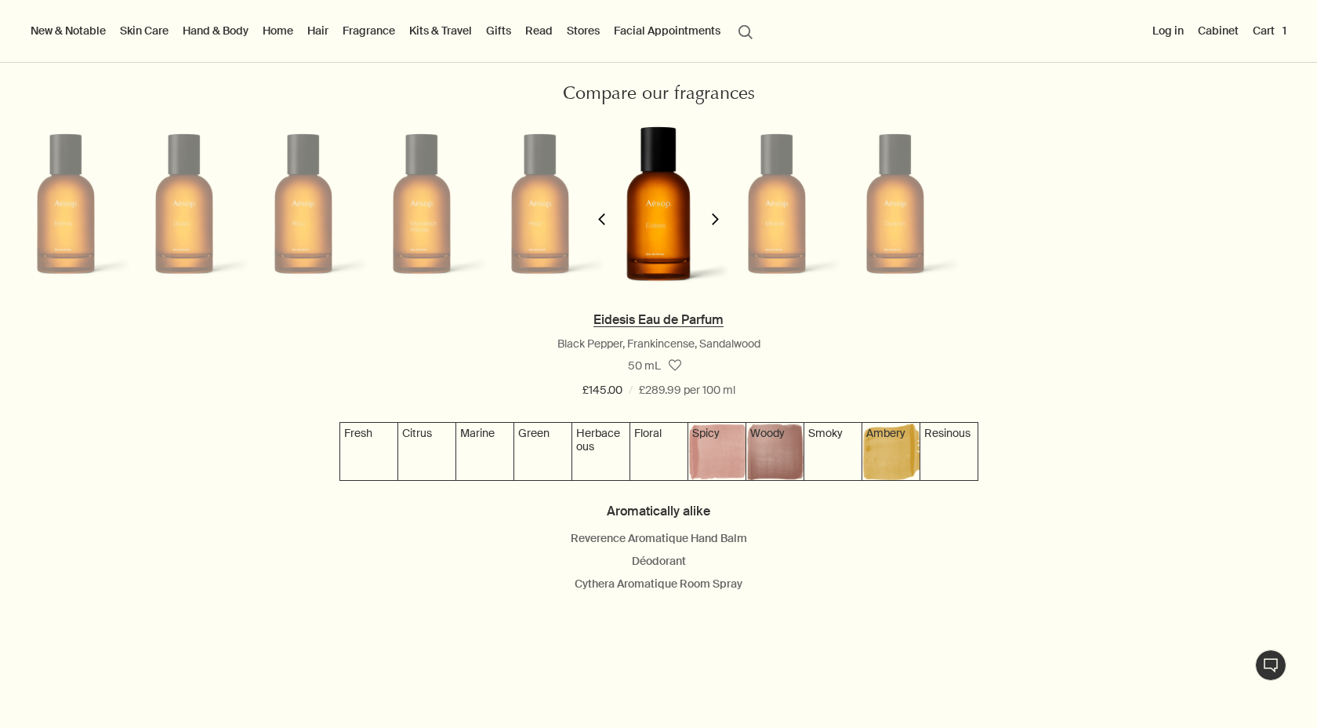
click at [648, 322] on link "Eidesis Eau de Parfum" at bounding box center [658, 319] width 130 height 16
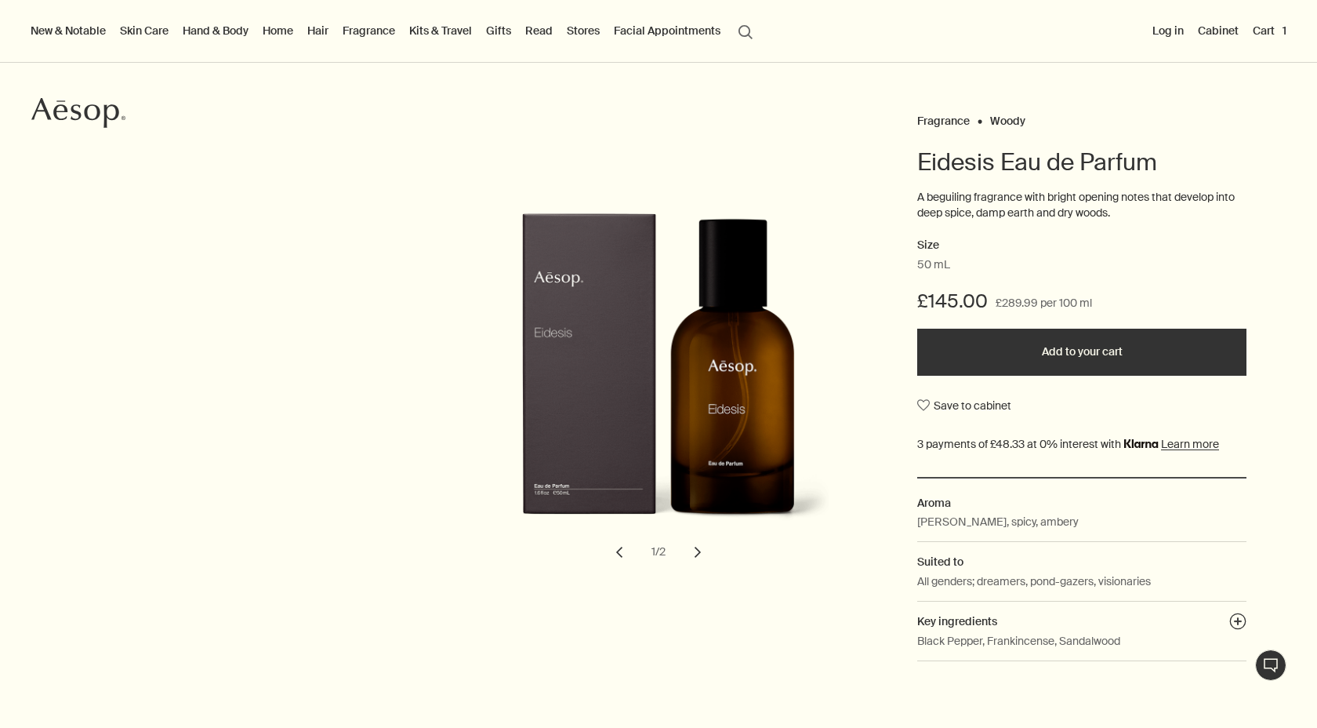
scroll to position [85, 0]
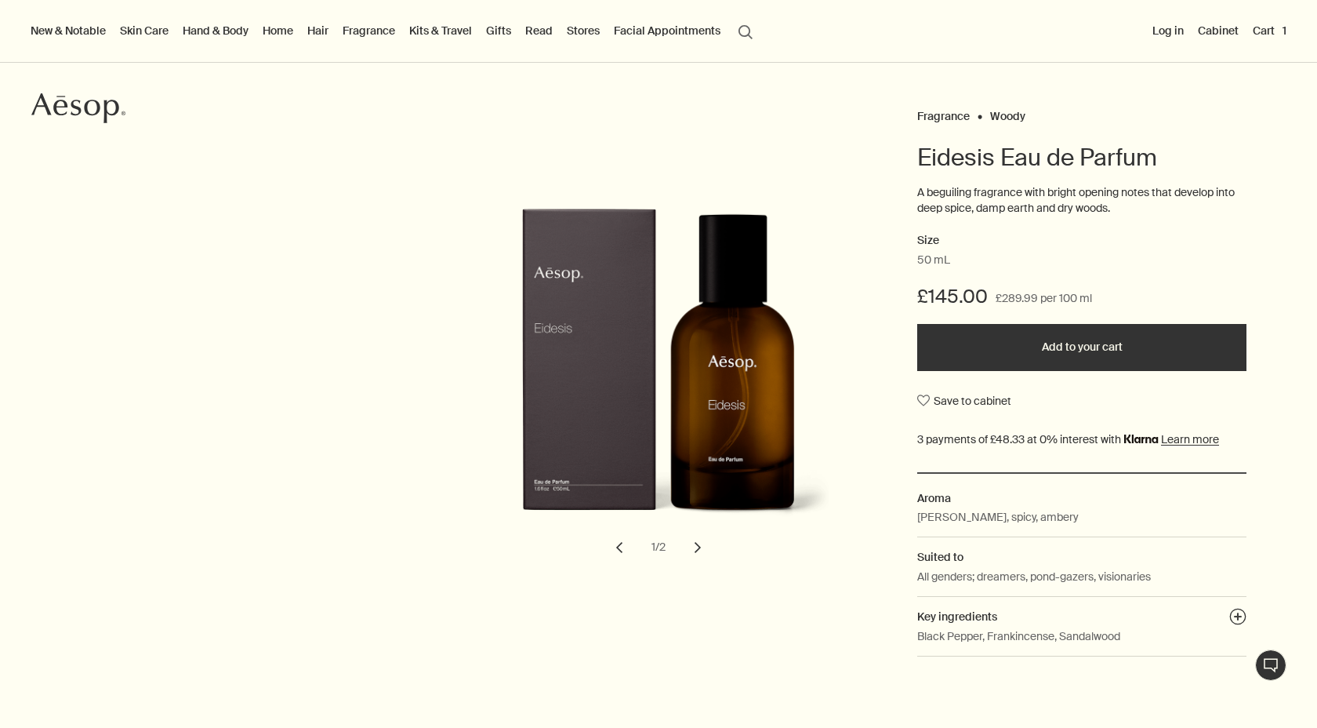
click at [696, 551] on button "chevron" at bounding box center [697, 547] width 34 height 34
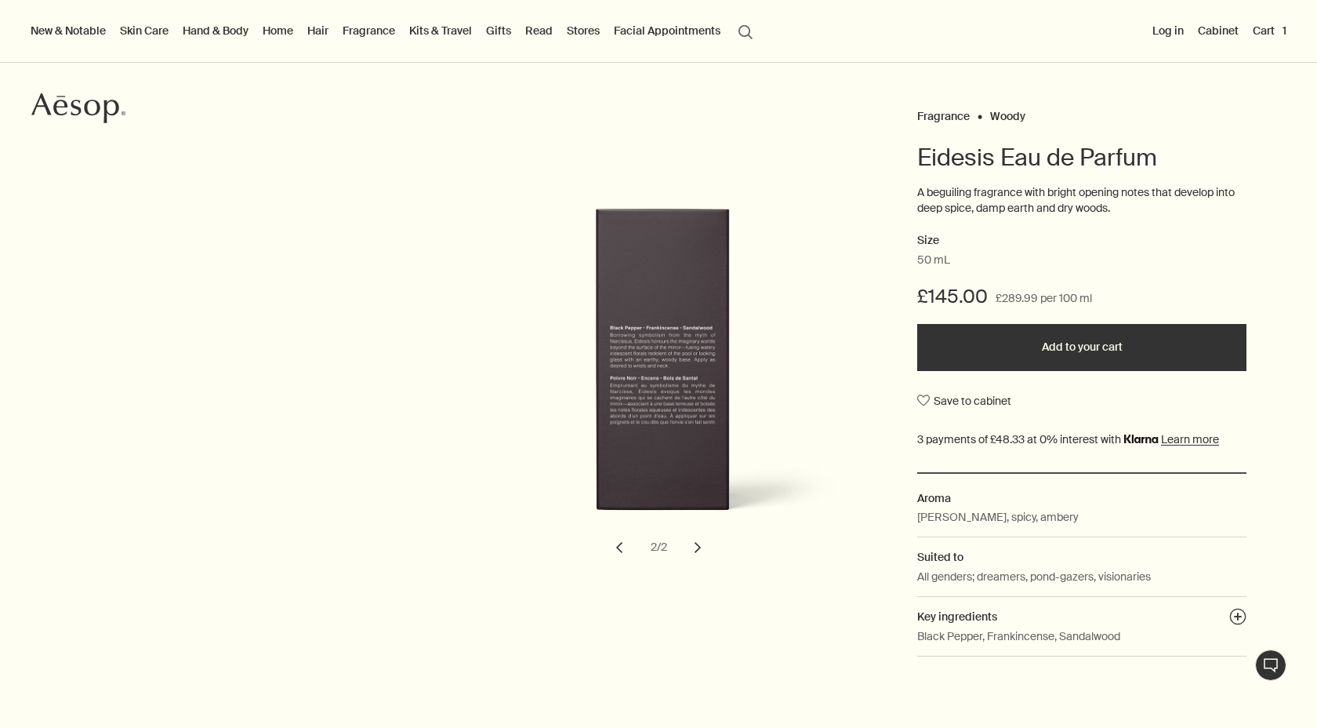
click at [618, 541] on button "chevron" at bounding box center [619, 547] width 34 height 34
